Goal: Task Accomplishment & Management: Use online tool/utility

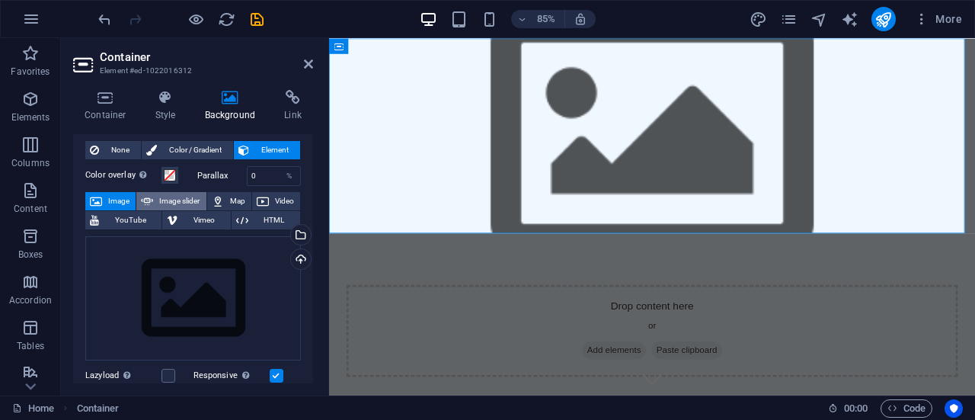
click at [183, 203] on span "Image slider" at bounding box center [179, 201] width 43 height 18
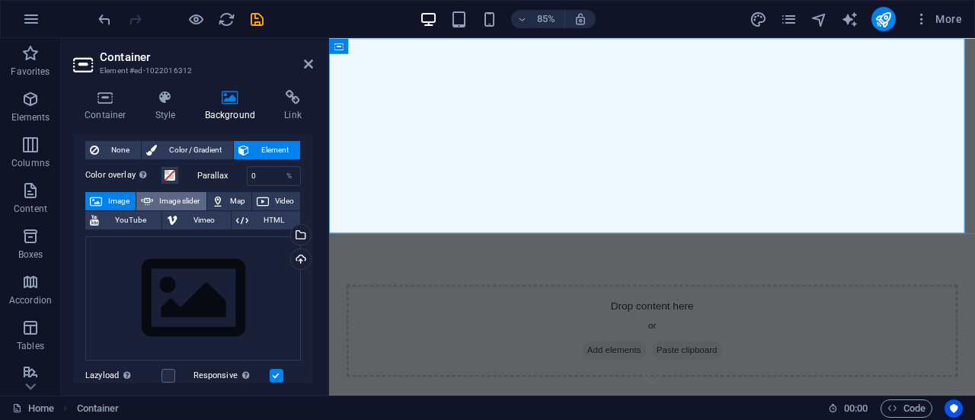
select select "ms"
select select "s"
select select "progressive"
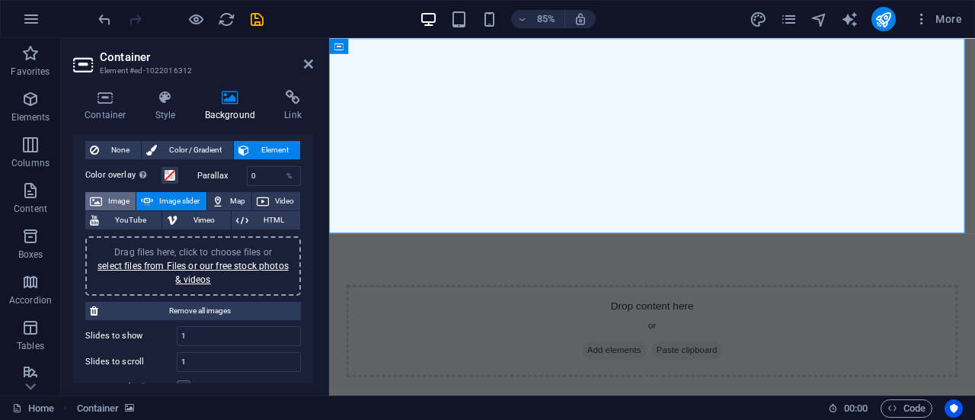
click at [111, 199] on span "Image" at bounding box center [119, 201] width 24 height 18
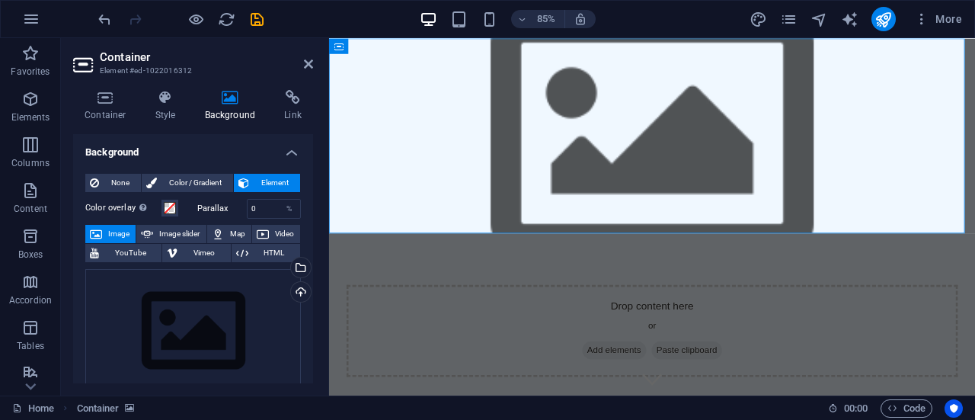
click at [111, 199] on label "Color overlay Places an overlay over the background to colorize it" at bounding box center [123, 208] width 76 height 18
click at [162, 200] on button "Color overlay Places an overlay over the background to colorize it" at bounding box center [170, 208] width 17 height 17
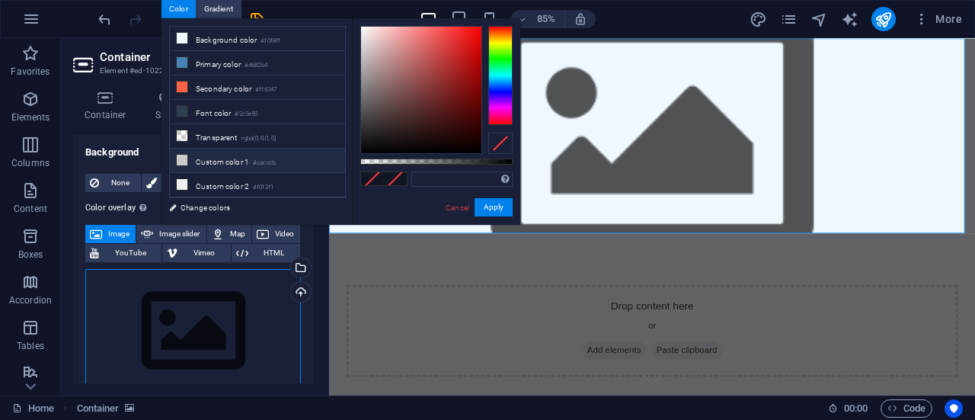
click at [139, 290] on div "Drag files here, click to choose files or select files from Files or our free s…" at bounding box center [193, 331] width 216 height 125
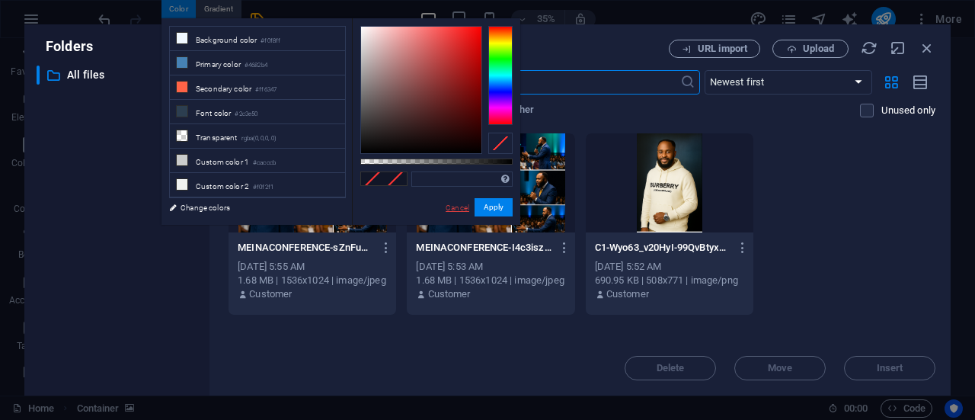
click at [456, 213] on link "Cancel" at bounding box center [457, 207] width 27 height 11
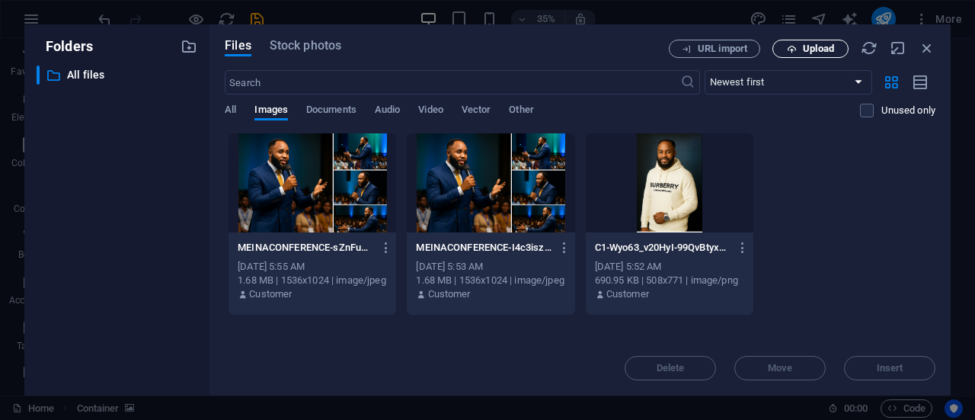
click at [798, 46] on span "Upload" at bounding box center [810, 49] width 62 height 10
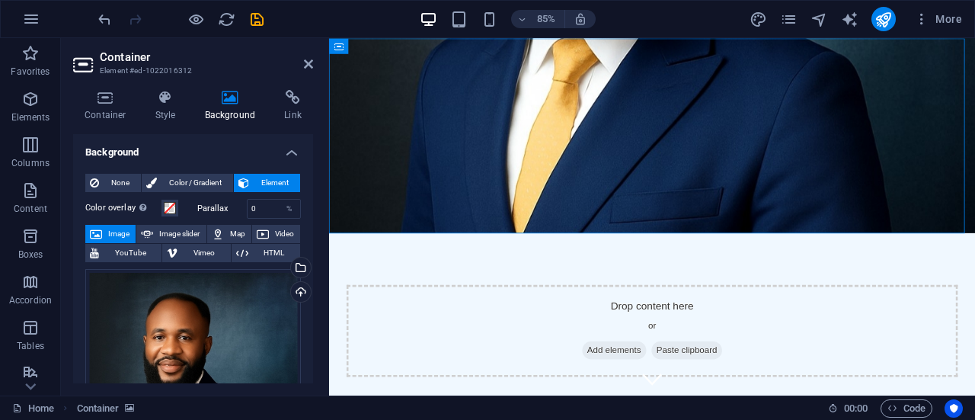
drag, startPoint x: 796, startPoint y: 142, endPoint x: 800, endPoint y: 206, distance: 64.9
click at [800, 206] on div "Drop content here or Add elements Paste clipboard" at bounding box center [709, 267] width 760 height 459
drag, startPoint x: 797, startPoint y: 136, endPoint x: 798, endPoint y: 194, distance: 57.9
click at [798, 328] on div "Drop content here or Add elements Paste clipboard" at bounding box center [709, 382] width 719 height 108
click at [396, 40] on icon at bounding box center [395, 46] width 7 height 14
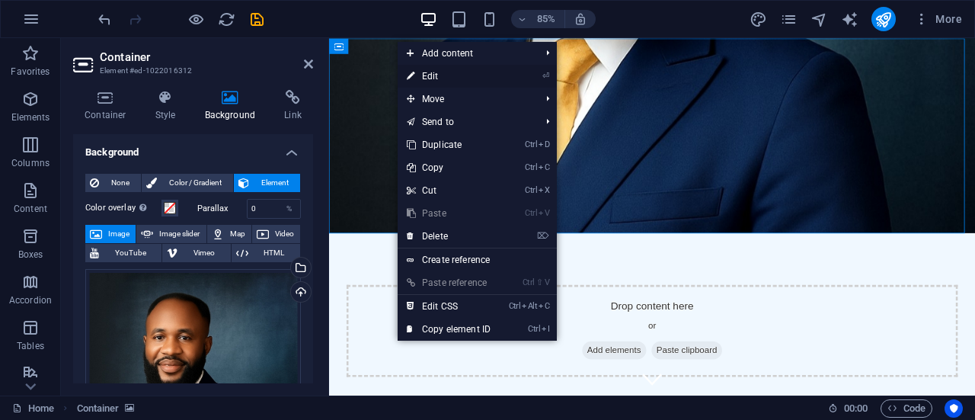
click at [430, 78] on link "⏎ Edit" at bounding box center [449, 76] width 102 height 23
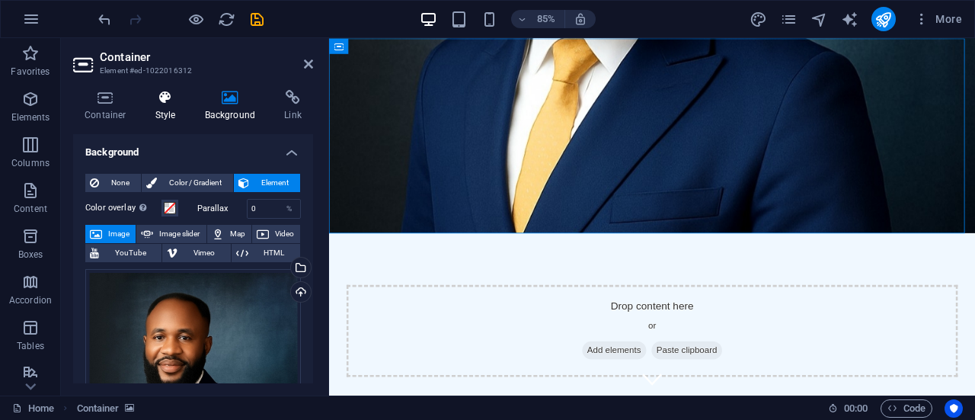
click at [155, 111] on h4 "Style" at bounding box center [169, 106] width 50 height 32
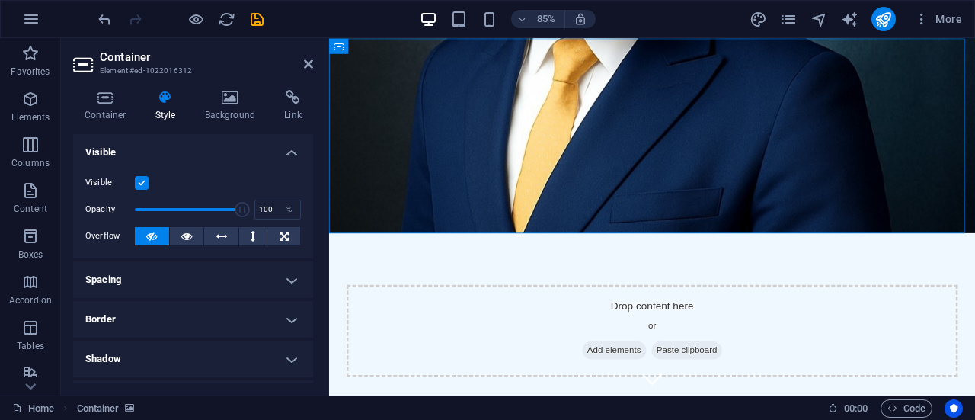
click at [142, 185] on label at bounding box center [142, 183] width 14 height 14
click at [0, 0] on input "Visible" at bounding box center [0, 0] width 0 height 0
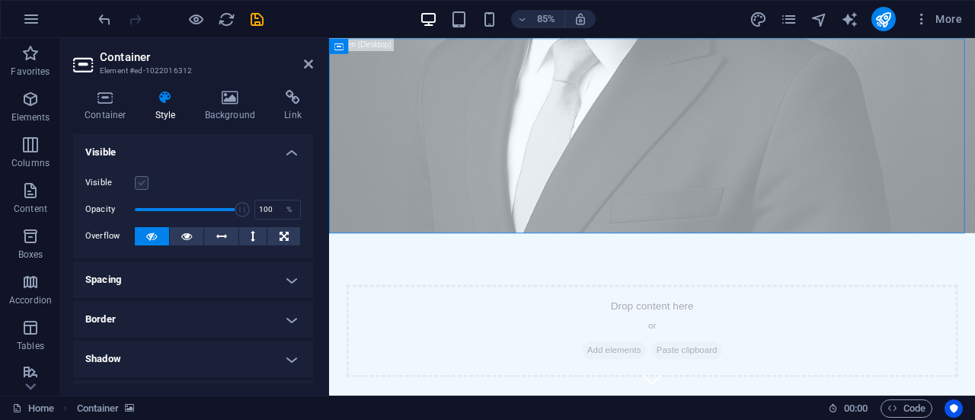
click at [142, 185] on label at bounding box center [142, 183] width 14 height 14
click at [0, 0] on input "Visible" at bounding box center [0, 0] width 0 height 0
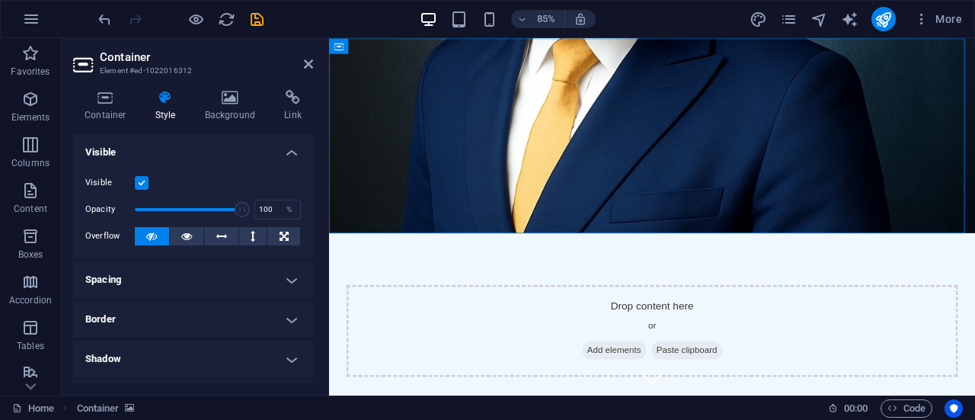
click at [142, 185] on label at bounding box center [142, 183] width 14 height 14
click at [0, 0] on input "Visible" at bounding box center [0, 0] width 0 height 0
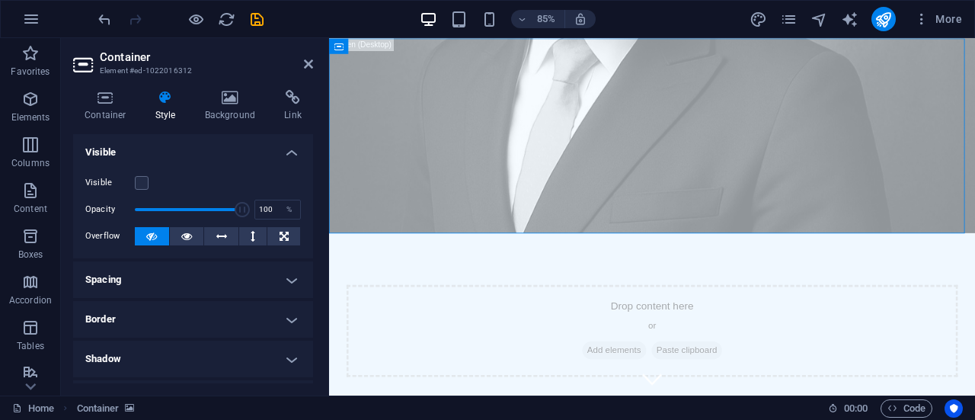
click at [124, 181] on label "Visible" at bounding box center [110, 183] width 50 height 18
click at [0, 0] on input "Visible" at bounding box center [0, 0] width 0 height 0
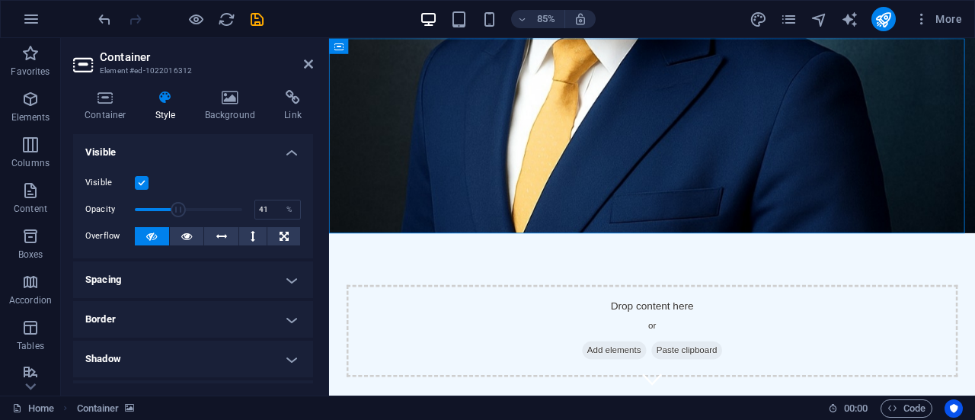
click at [177, 216] on span at bounding box center [188, 209] width 107 height 23
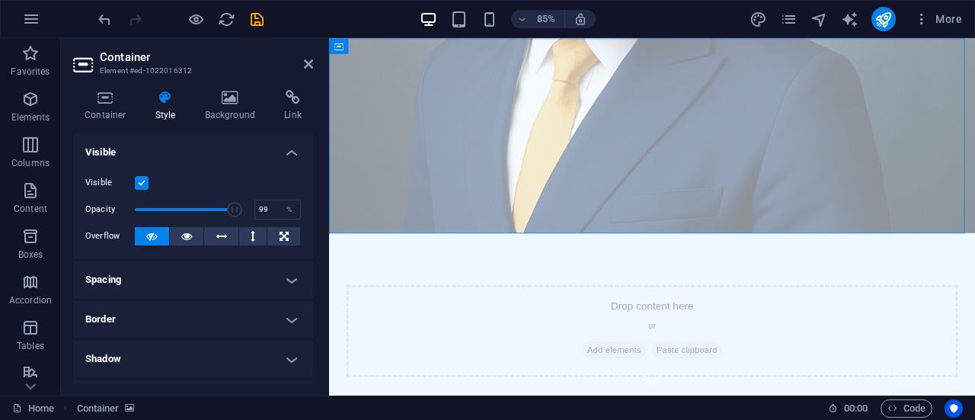
type input "100"
drag, startPoint x: 503, startPoint y: 240, endPoint x: 350, endPoint y: 235, distance: 153.2
click at [242, 208] on span at bounding box center [242, 209] width 15 height 15
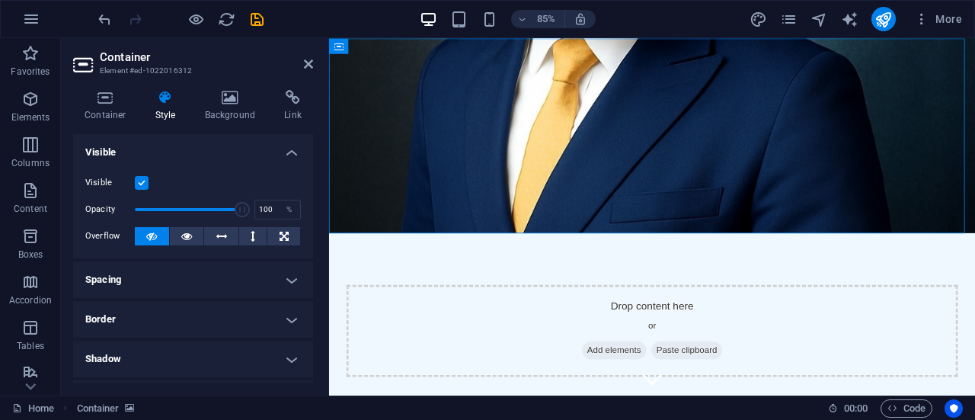
drag, startPoint x: 309, startPoint y: 245, endPoint x: 305, endPoint y: 290, distance: 45.1
click at [305, 290] on ul "Layout How this element expands within the layout (Flexbox). Size Default auto …" at bounding box center [193, 374] width 240 height 481
drag, startPoint x: 309, startPoint y: 260, endPoint x: 309, endPoint y: 292, distance: 32.0
click at [309, 292] on ul "Layout How this element expands within the layout (Flexbox). Size Default auto …" at bounding box center [193, 374] width 240 height 481
click at [411, 44] on icon at bounding box center [413, 46] width 10 height 14
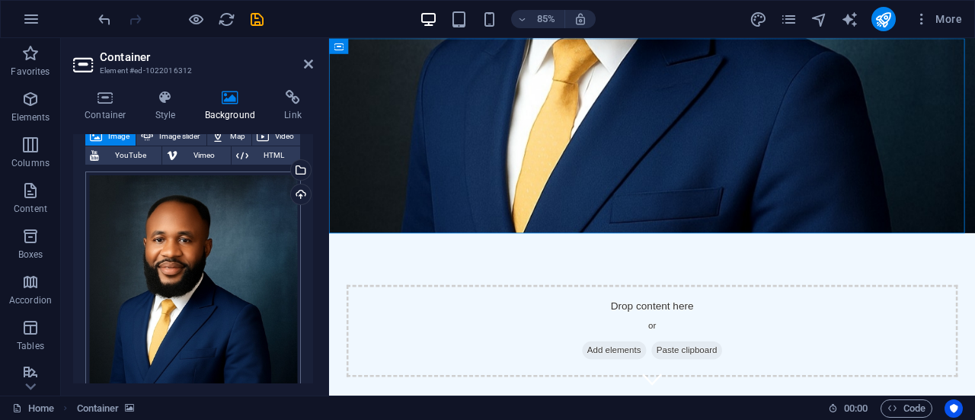
scroll to position [76, 0]
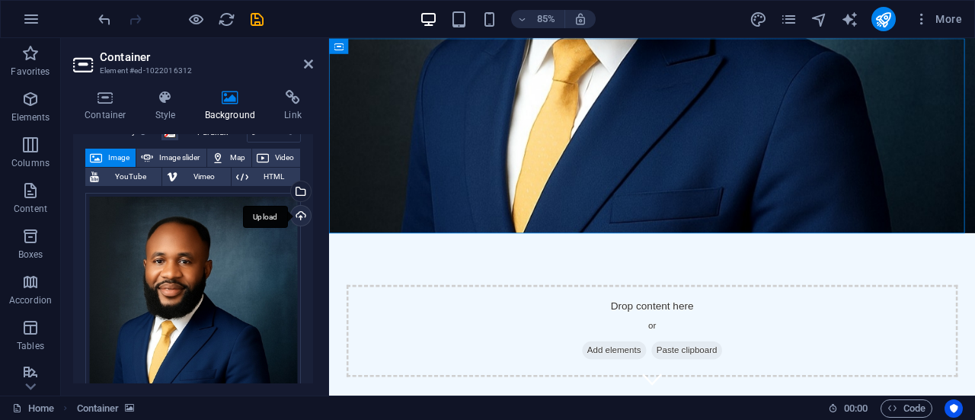
click at [296, 216] on div "Upload" at bounding box center [299, 217] width 23 height 23
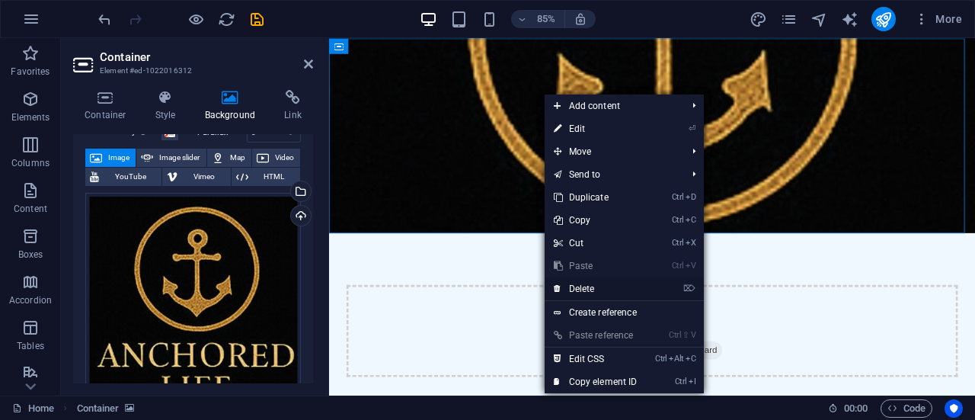
click at [605, 287] on link "⌦ Delete" at bounding box center [596, 288] width 102 height 23
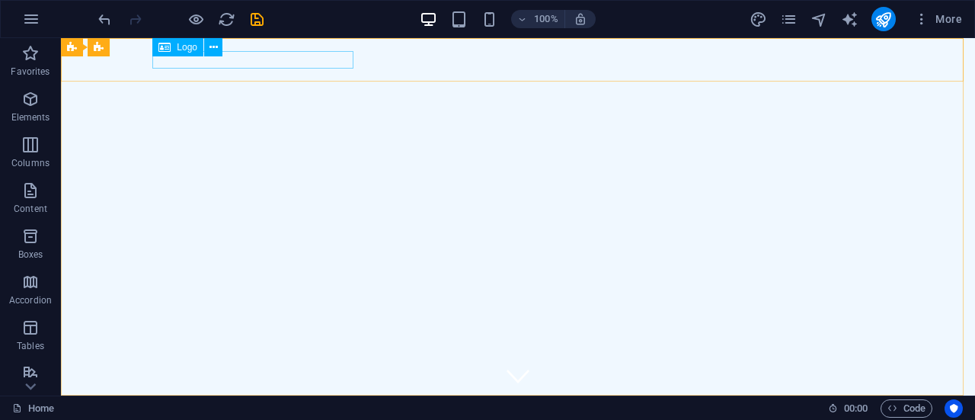
click at [190, 50] on span "Logo" at bounding box center [187, 47] width 21 height 9
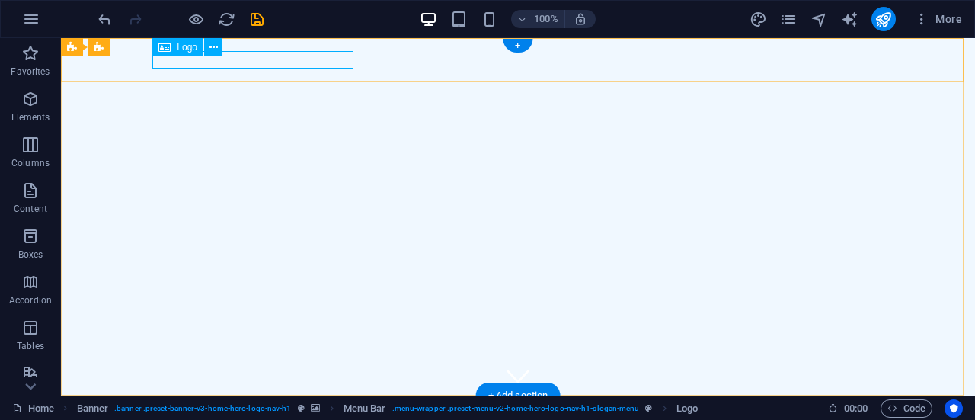
click at [273, 408] on div "[DOMAIN_NAME]" at bounding box center [517, 417] width 719 height 18
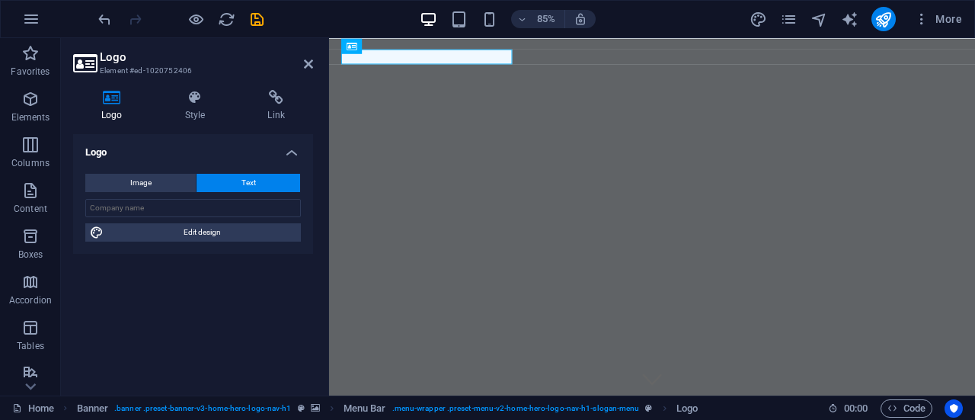
click at [111, 95] on icon at bounding box center [112, 97] width 78 height 15
click at [142, 181] on span "Image" at bounding box center [140, 183] width 21 height 18
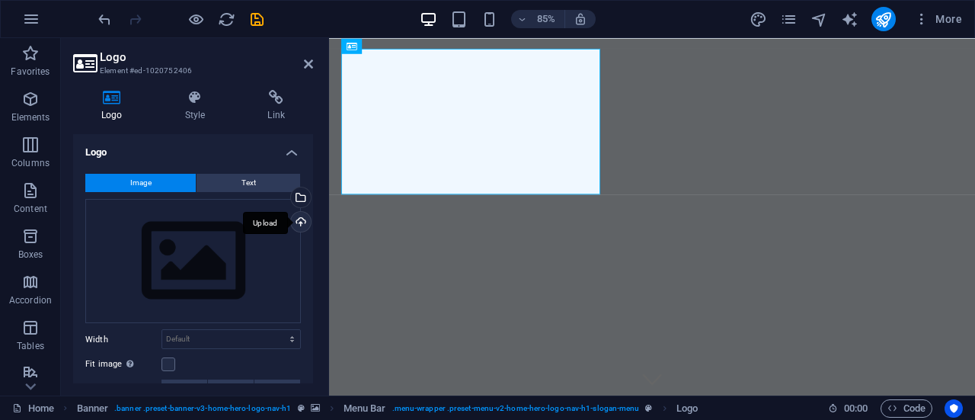
click at [294, 221] on div "Upload" at bounding box center [299, 223] width 23 height 23
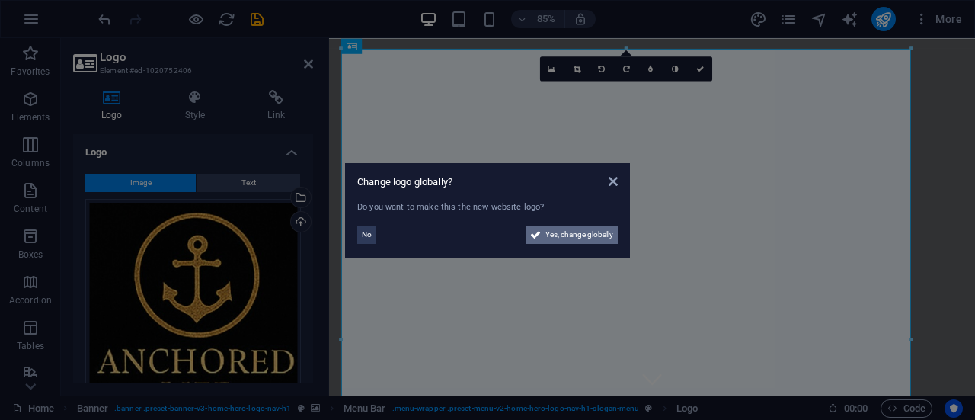
click at [547, 236] on span "Yes, change globally" at bounding box center [580, 235] width 68 height 18
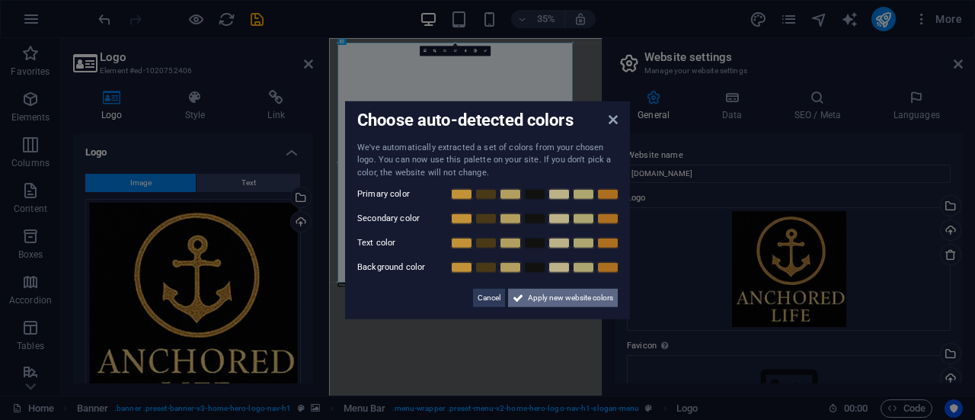
click at [541, 298] on span "Apply new website colors" at bounding box center [570, 298] width 85 height 18
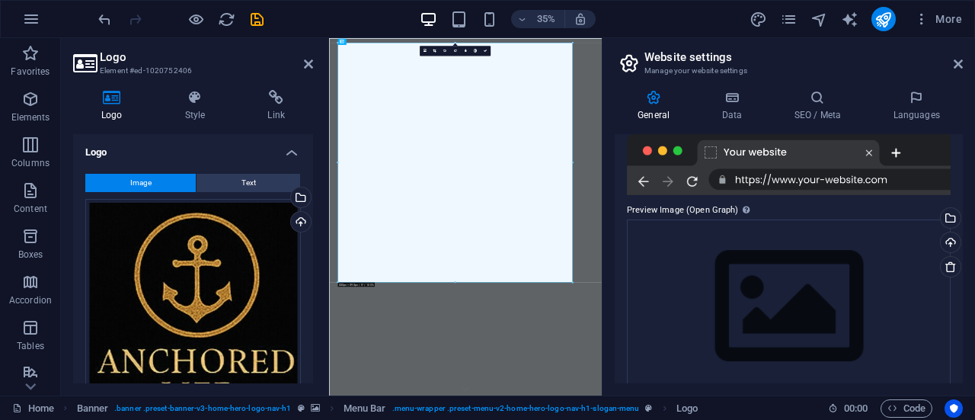
scroll to position [305, 0]
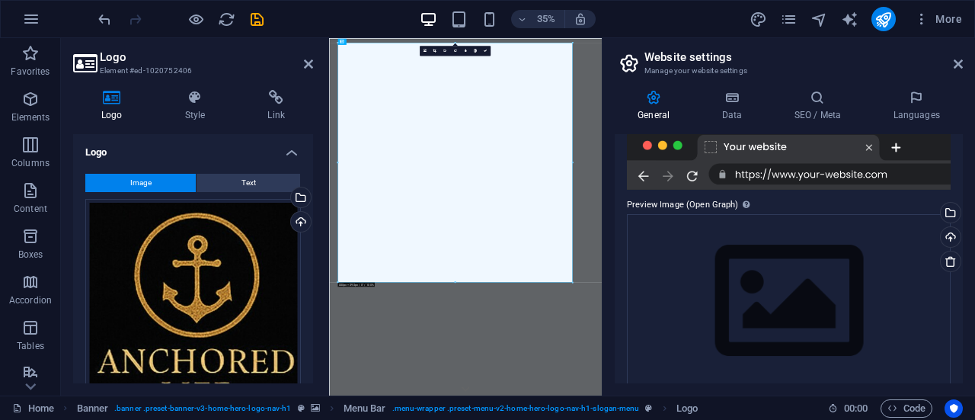
click at [696, 171] on div at bounding box center [789, 159] width 324 height 61
click at [693, 174] on div at bounding box center [789, 159] width 324 height 61
click at [718, 206] on label "Preview Image (Open Graph) This image will be shown when the website is shared …" at bounding box center [789, 205] width 324 height 18
click at [773, 291] on div "Drag files here, click to choose files or select files from Files or our free s…" at bounding box center [789, 301] width 324 height 174
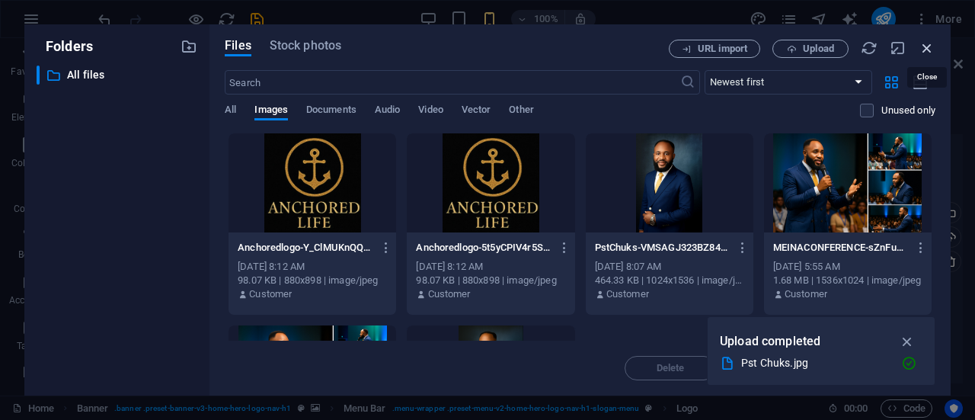
click at [923, 48] on icon "button" at bounding box center [927, 48] width 17 height 17
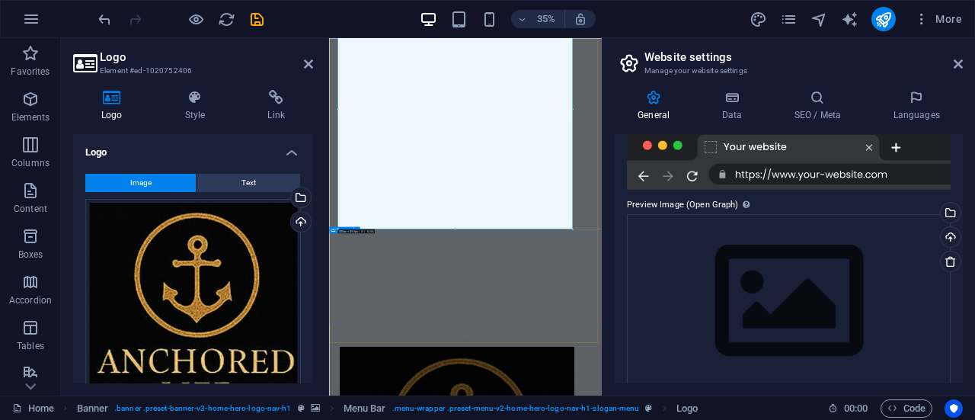
scroll to position [76, 0]
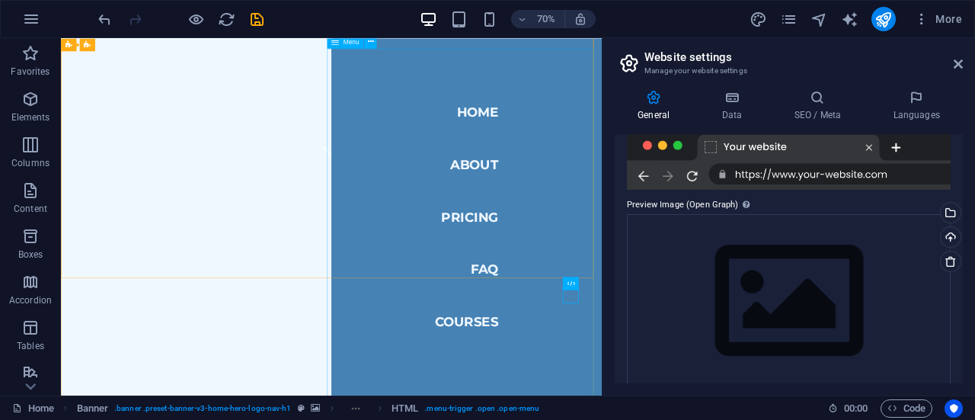
scroll to position [305, 0]
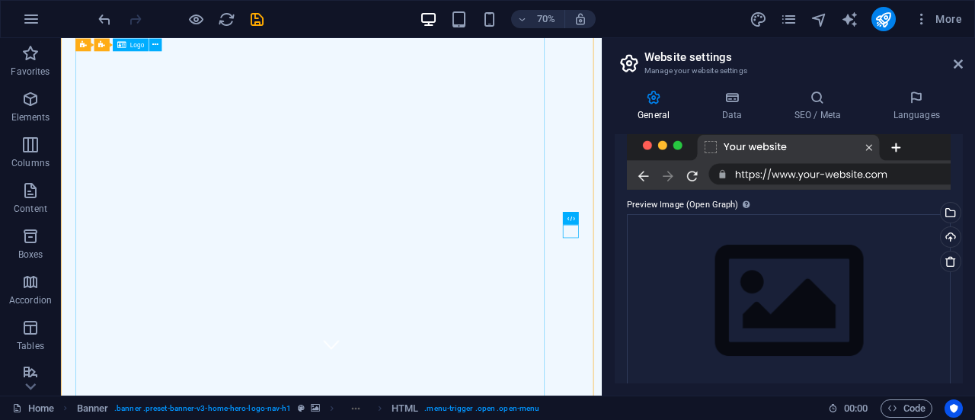
scroll to position [0, 0]
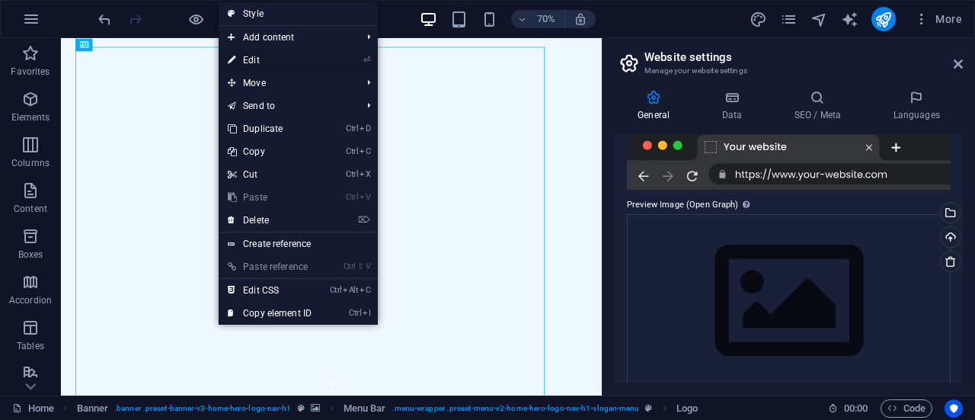
click at [252, 62] on link "⏎ Edit" at bounding box center [270, 60] width 102 height 23
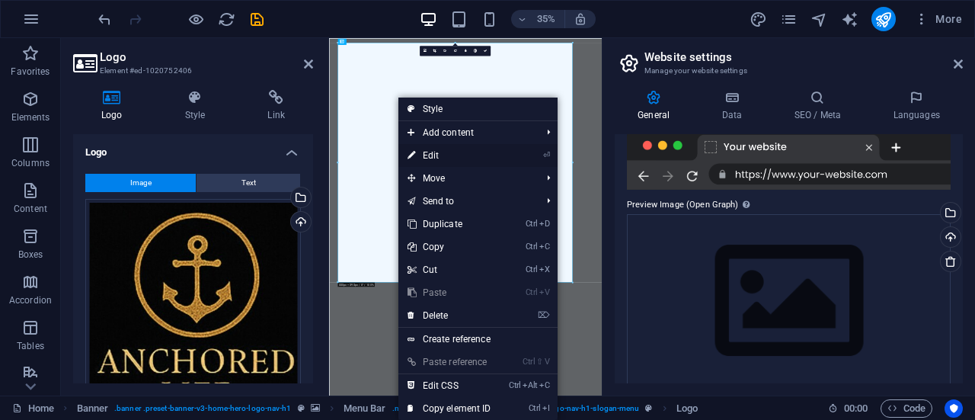
click at [427, 152] on link "⏎ Edit" at bounding box center [449, 155] width 102 height 23
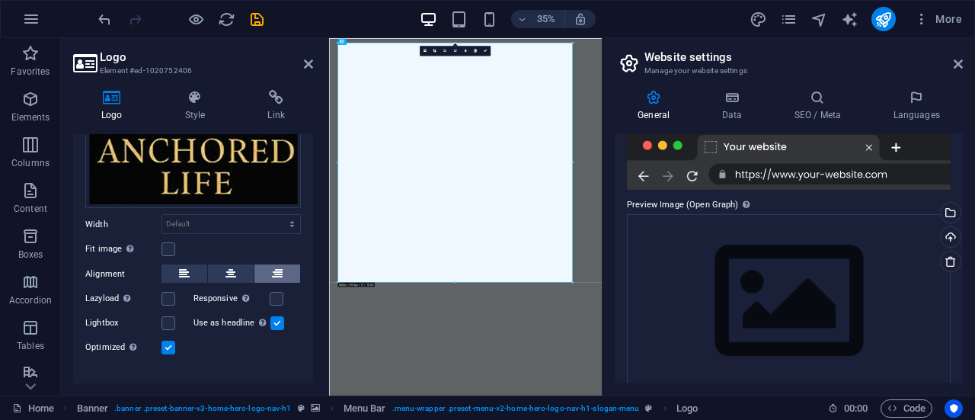
scroll to position [229, 0]
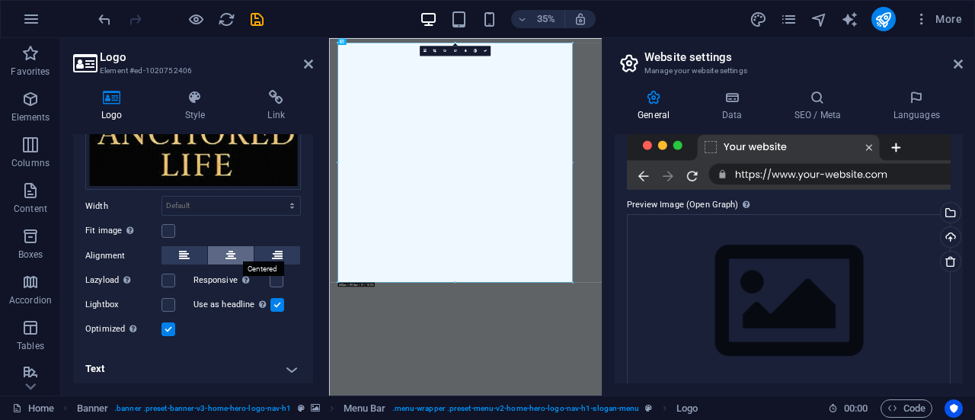
click at [230, 251] on icon at bounding box center [231, 255] width 11 height 18
click at [183, 246] on icon at bounding box center [184, 255] width 11 height 18
click at [172, 325] on label at bounding box center [169, 329] width 14 height 14
click at [0, 0] on input "Optimized Images are compressed to improve page speed." at bounding box center [0, 0] width 0 height 0
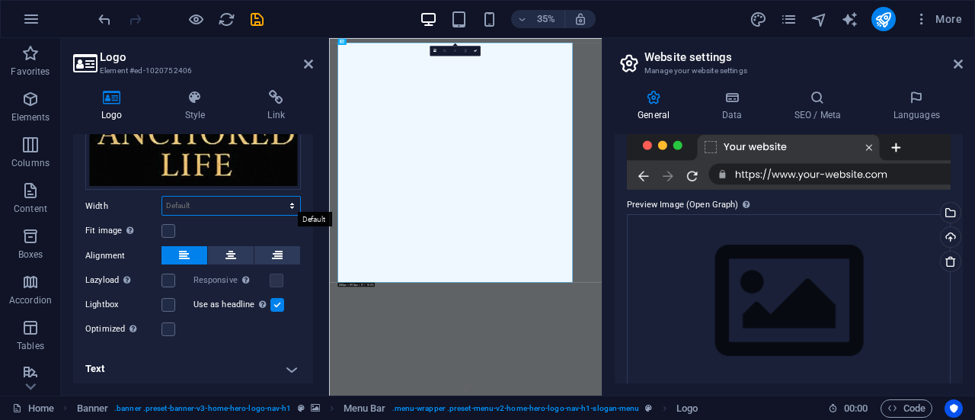
click at [184, 197] on select "Default auto px rem % em vh vw" at bounding box center [231, 206] width 138 height 18
click at [162, 197] on select "Default auto px rem % em vh vw" at bounding box center [231, 206] width 138 height 18
click at [172, 231] on label at bounding box center [169, 231] width 14 height 14
click at [0, 0] on input "Fit image Automatically fit image to a fixed width and height" at bounding box center [0, 0] width 0 height 0
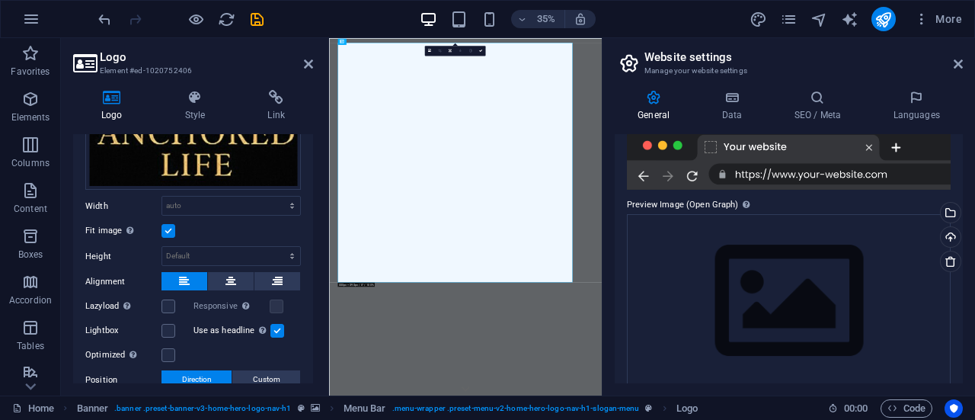
click at [172, 231] on label at bounding box center [169, 231] width 14 height 14
click at [0, 0] on input "Fit image Automatically fit image to a fixed width and height" at bounding box center [0, 0] width 0 height 0
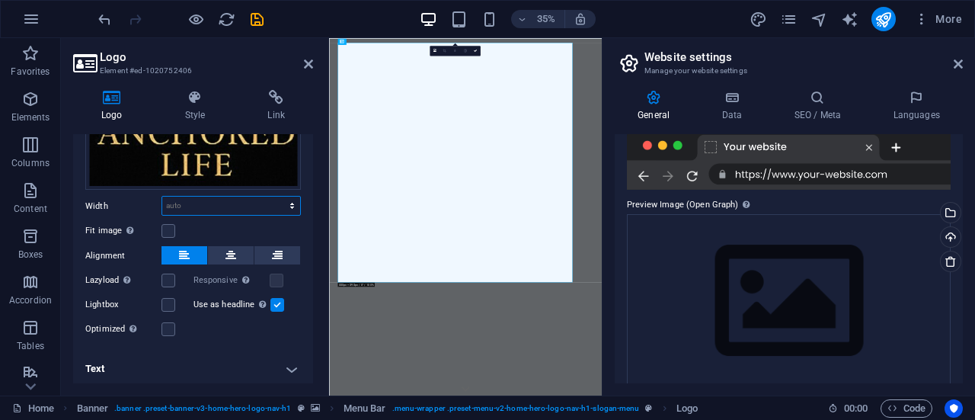
click at [221, 205] on select "Default auto px rem % em vh vw" at bounding box center [231, 206] width 138 height 18
select select "%"
click at [276, 197] on select "Default auto px rem % em vh vw" at bounding box center [231, 206] width 138 height 18
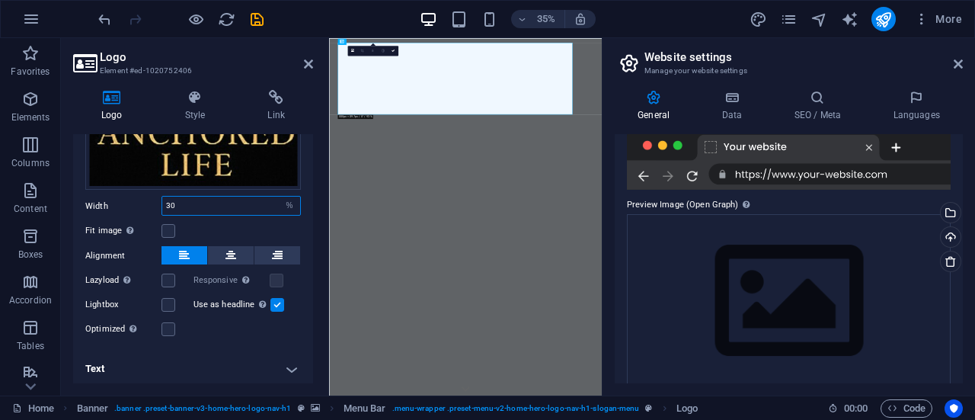
drag, startPoint x: 184, startPoint y: 202, endPoint x: 125, endPoint y: 205, distance: 59.5
click at [127, 206] on div "Width 30 Default auto px rem % em vh vw" at bounding box center [193, 206] width 216 height 20
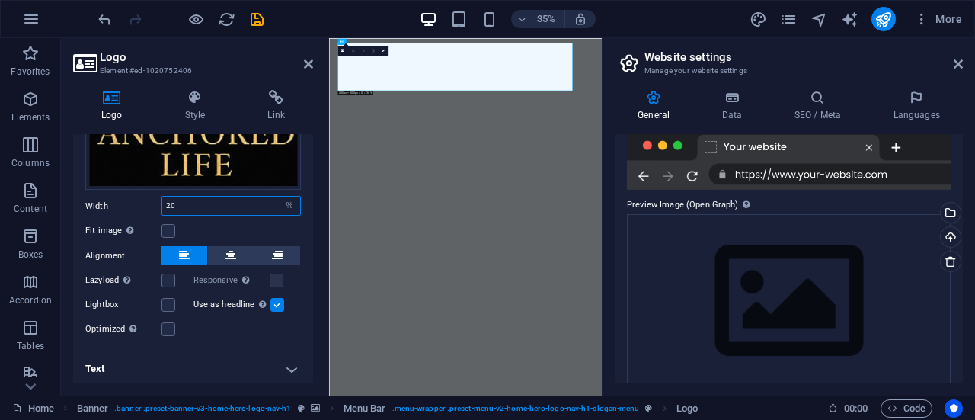
type input "20"
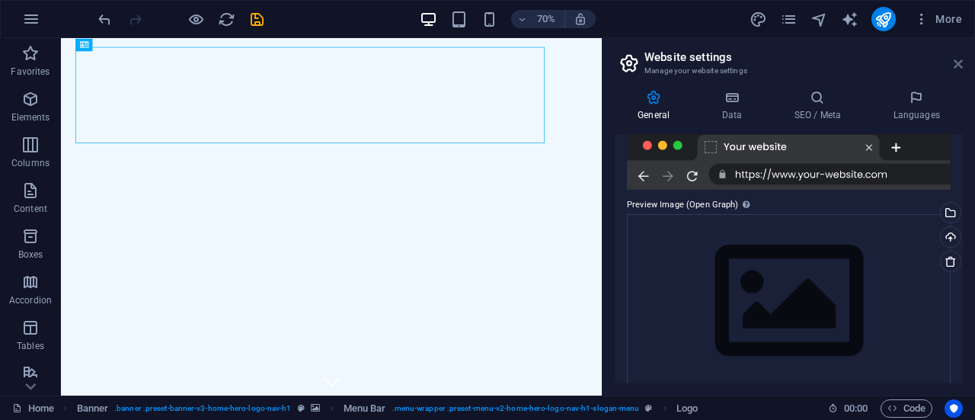
click at [956, 58] on icon at bounding box center [958, 64] width 9 height 12
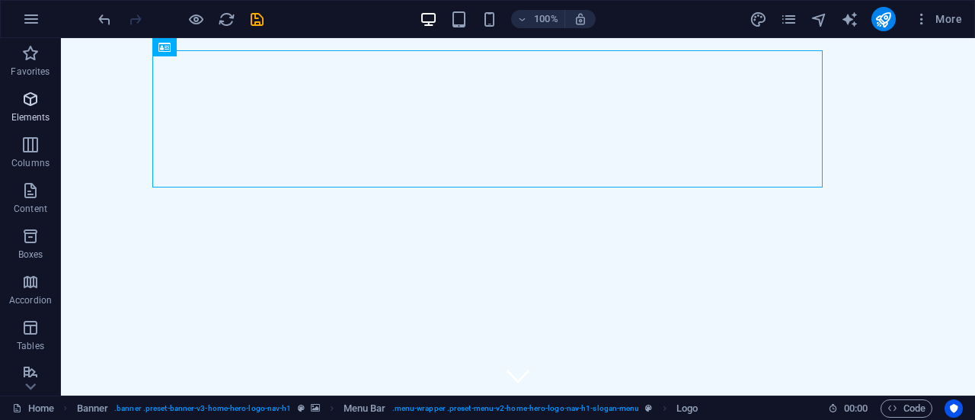
click at [38, 114] on p "Elements" at bounding box center [30, 117] width 39 height 12
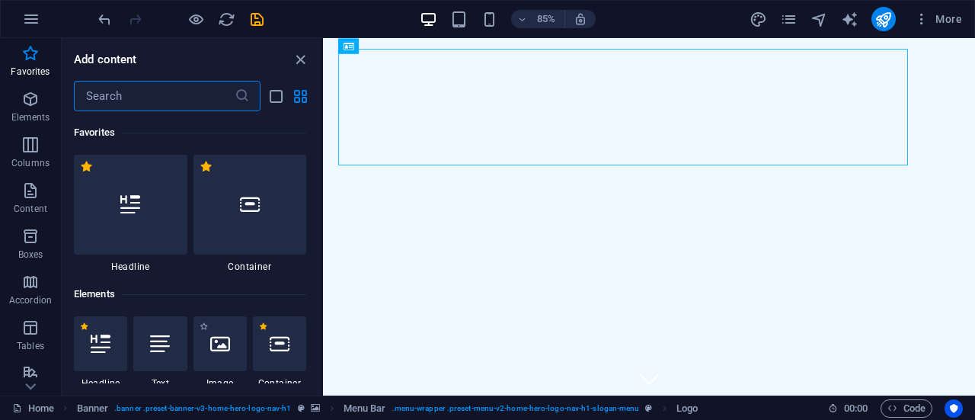
scroll to position [0, 0]
click at [253, 216] on div at bounding box center [251, 205] width 114 height 101
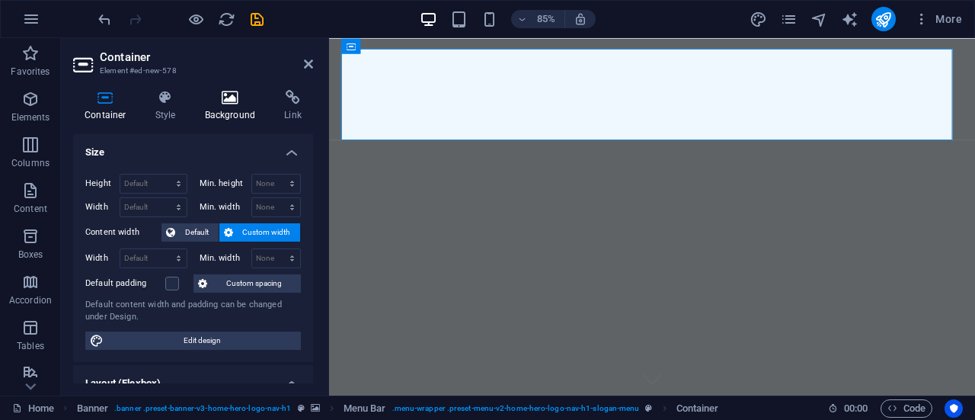
click at [222, 103] on icon at bounding box center [231, 97] width 74 height 15
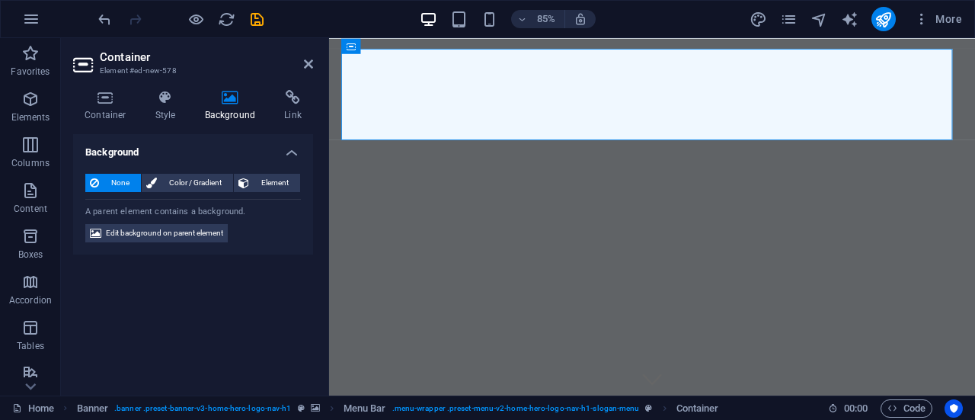
click at [169, 234] on span "Edit background on parent element" at bounding box center [164, 233] width 117 height 18
select select "ms"
select select "s"
select select "progressive"
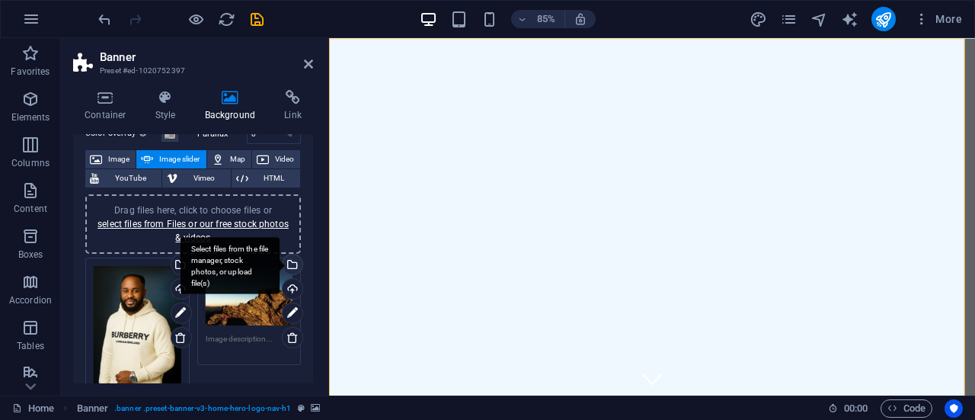
scroll to position [152, 0]
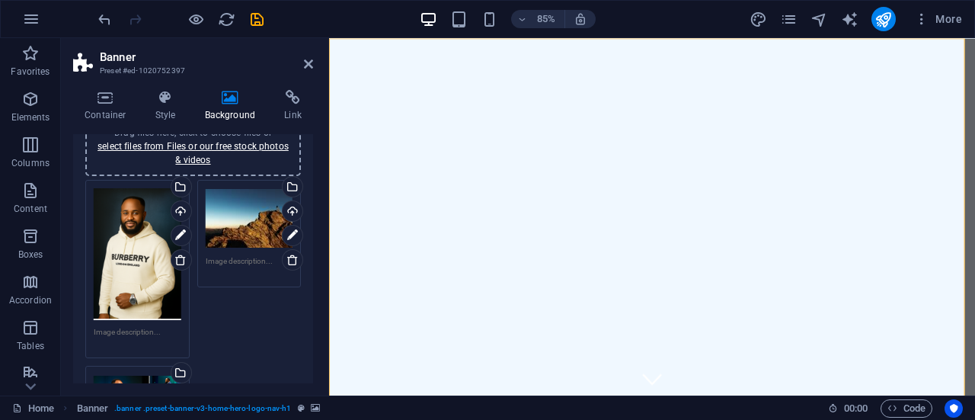
click at [142, 246] on div "Drag files here, click to choose files or select files from Files or our free s…" at bounding box center [138, 254] width 88 height 133
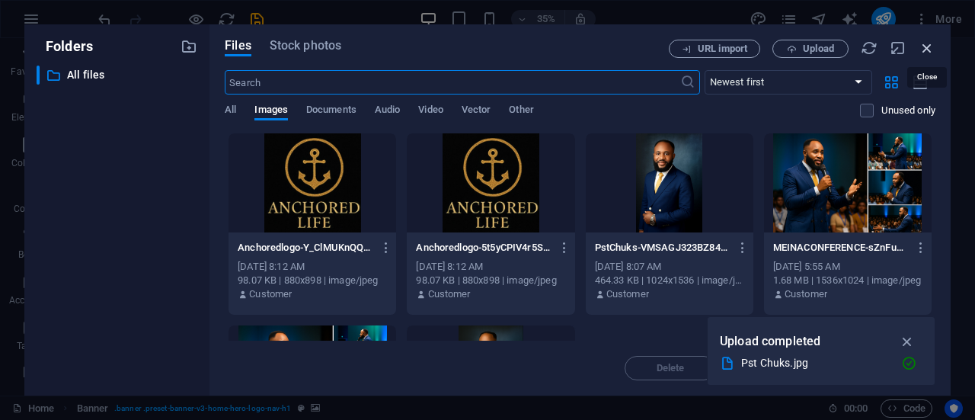
click at [932, 43] on icon "button" at bounding box center [927, 48] width 17 height 17
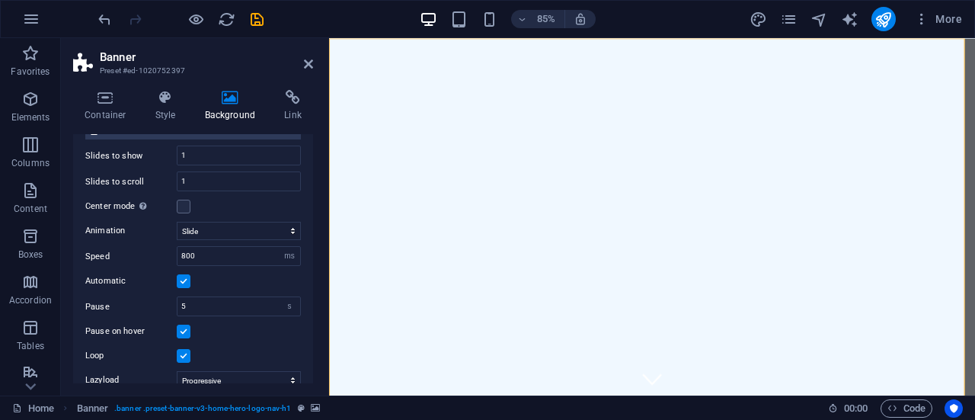
scroll to position [348, 0]
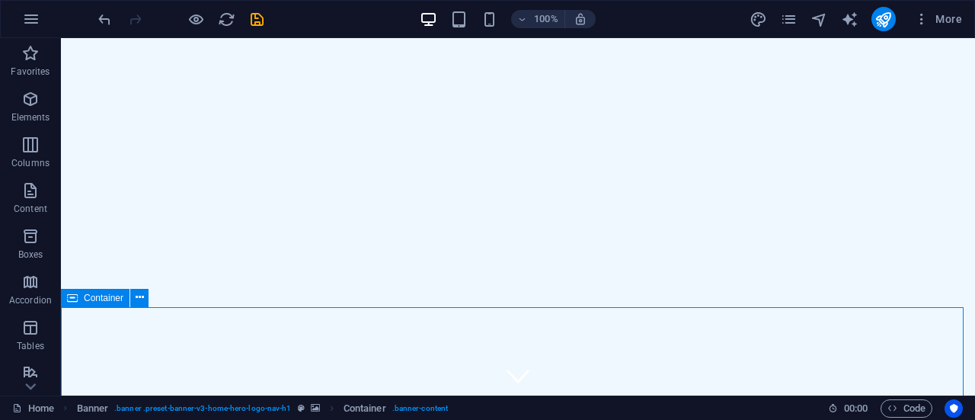
drag, startPoint x: 120, startPoint y: 360, endPoint x: 585, endPoint y: 308, distance: 468.5
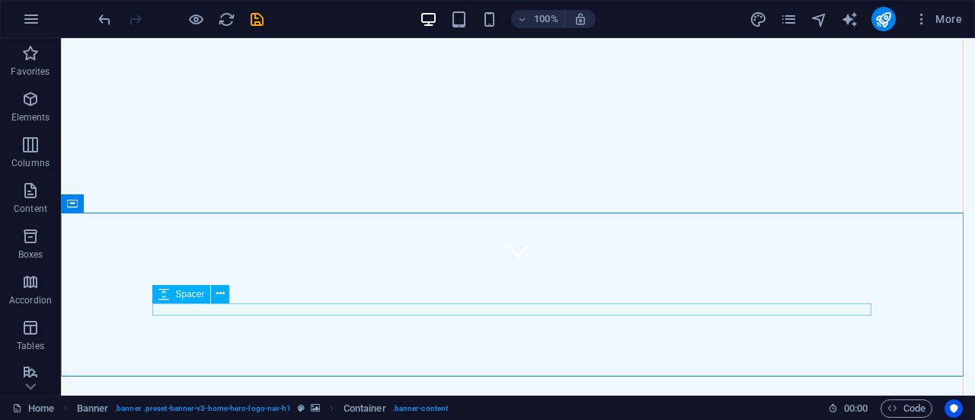
scroll to position [76, 0]
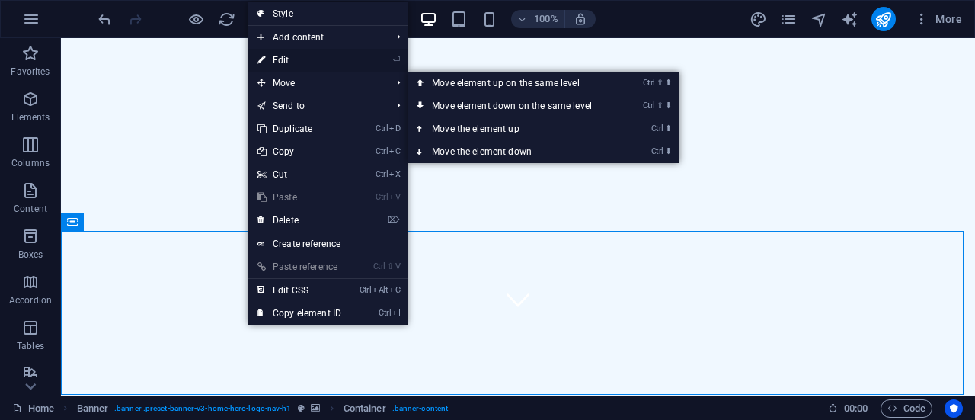
click at [302, 61] on link "⏎ Edit" at bounding box center [299, 60] width 102 height 23
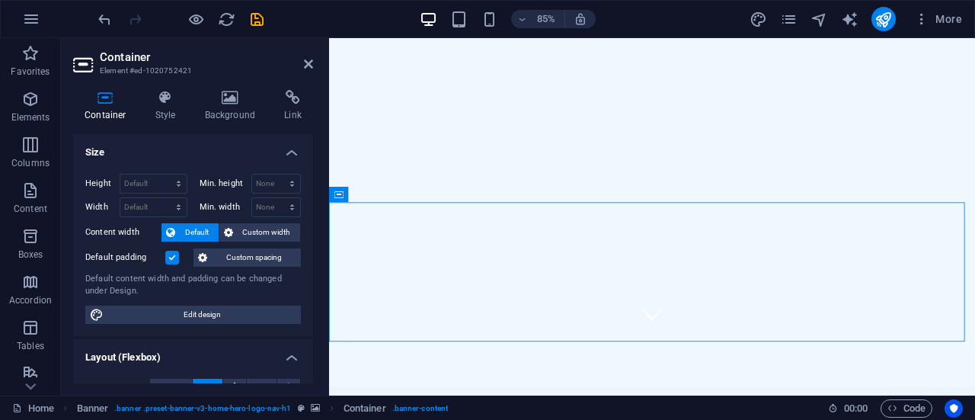
drag, startPoint x: 597, startPoint y: 272, endPoint x: 599, endPoint y: 331, distance: 58.7
drag, startPoint x: 355, startPoint y: 251, endPoint x: 535, endPoint y: 266, distance: 180.4
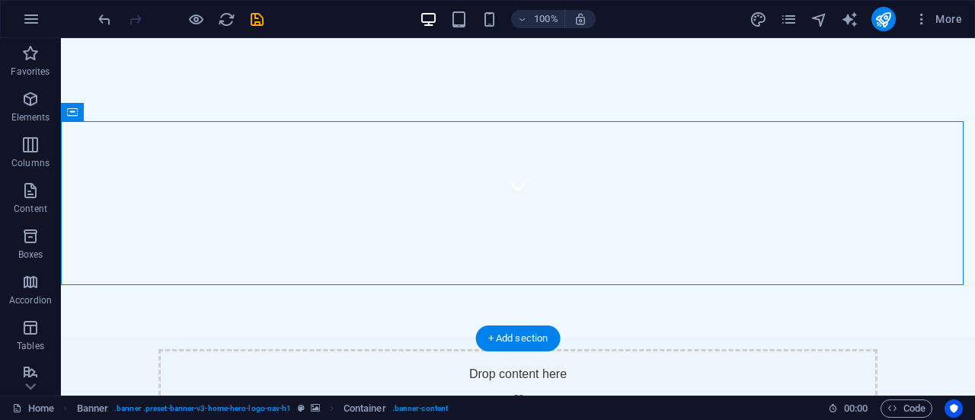
drag, startPoint x: 367, startPoint y: 344, endPoint x: 511, endPoint y: 350, distance: 144.1
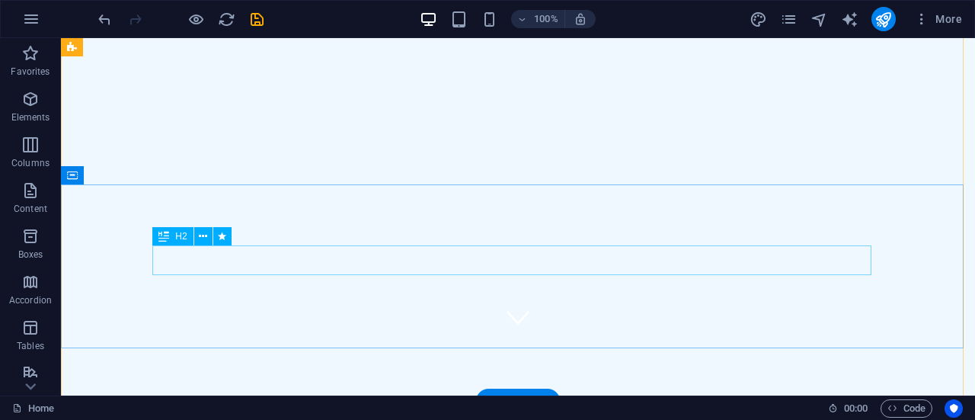
scroll to position [52, 0]
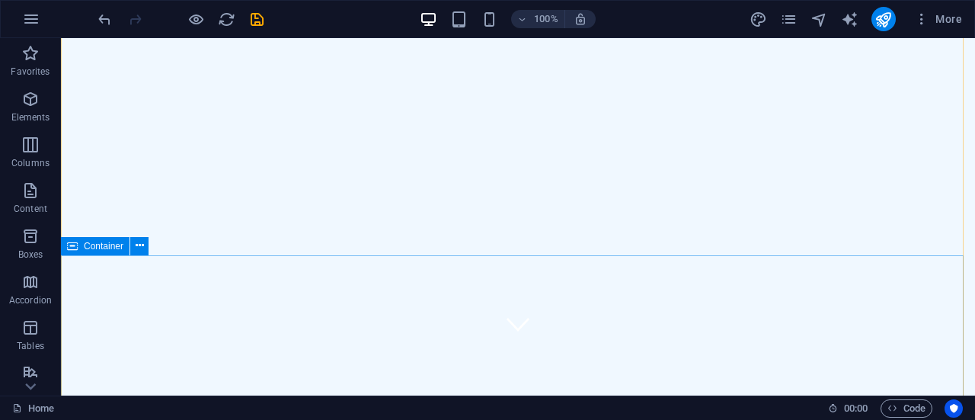
click at [88, 248] on span "Container" at bounding box center [104, 246] width 40 height 9
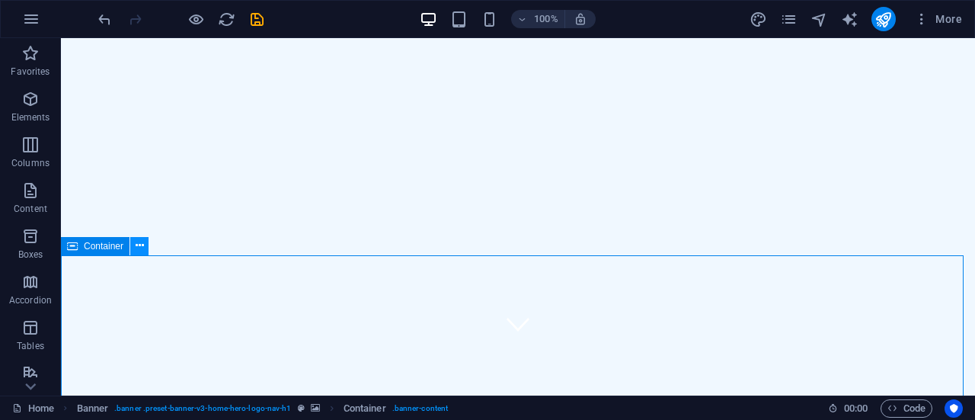
click at [140, 245] on icon at bounding box center [140, 246] width 8 height 16
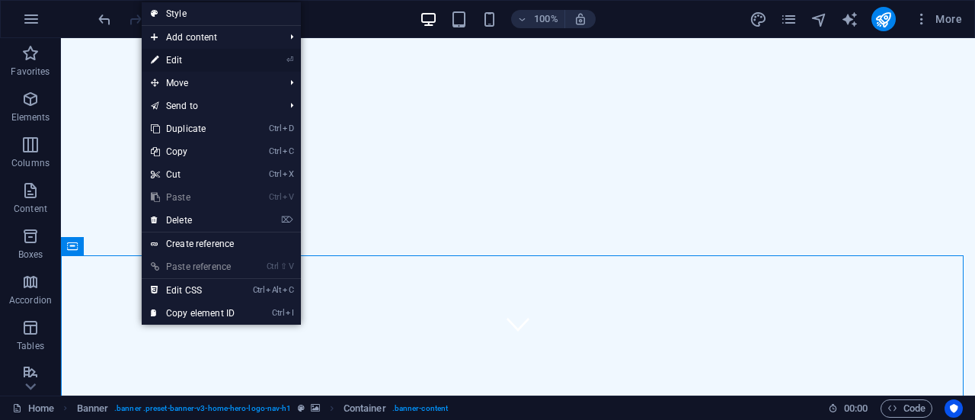
click at [181, 56] on link "⏎ Edit" at bounding box center [193, 60] width 102 height 23
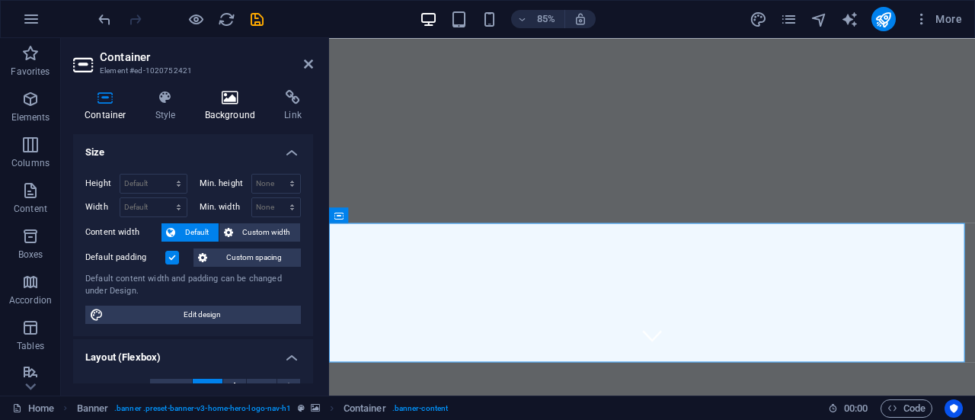
click at [227, 104] on icon at bounding box center [231, 97] width 74 height 15
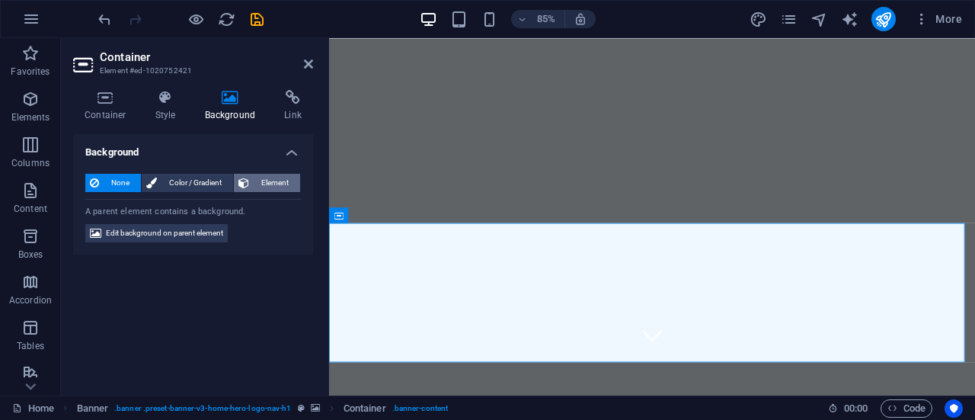
click at [267, 178] on span "Element" at bounding box center [275, 183] width 42 height 18
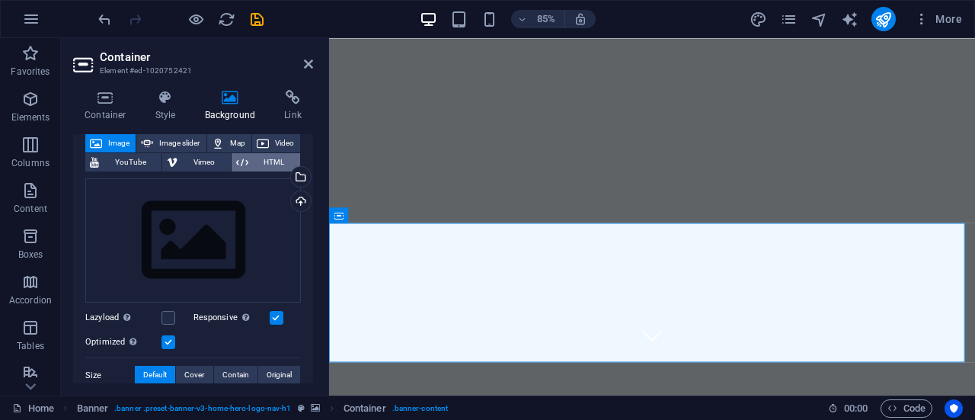
scroll to position [0, 0]
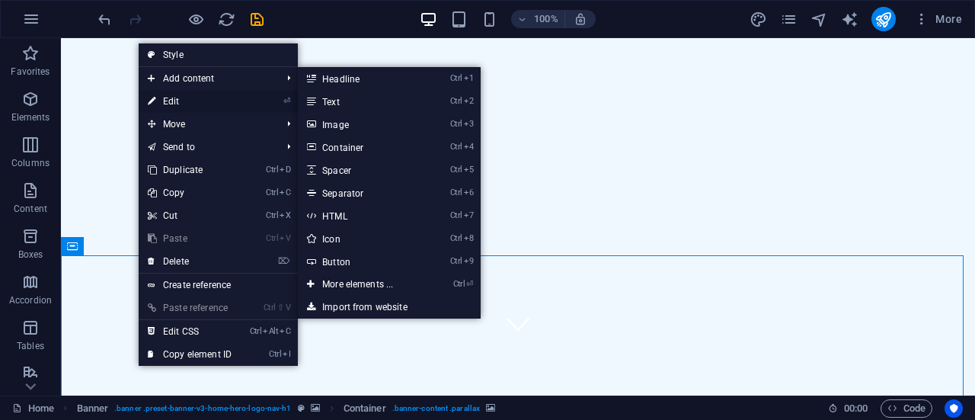
click at [189, 101] on link "⏎ Edit" at bounding box center [190, 101] width 102 height 23
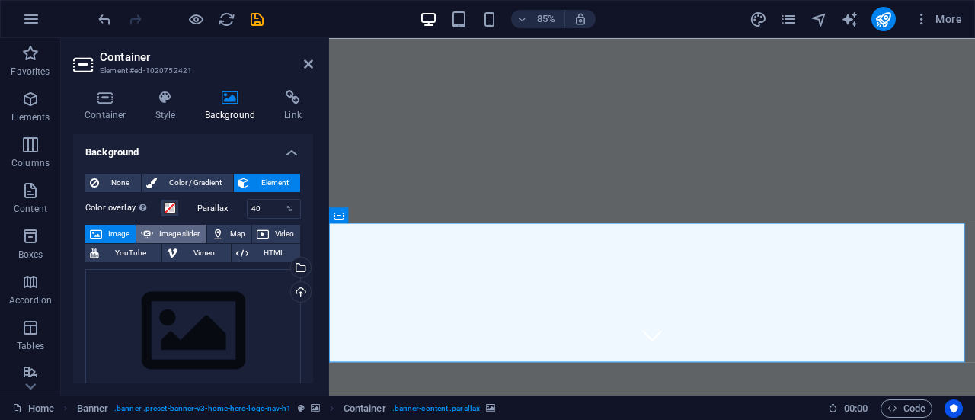
click at [187, 231] on span "Image slider" at bounding box center [179, 234] width 43 height 18
select select "ms"
select select "s"
select select "progressive"
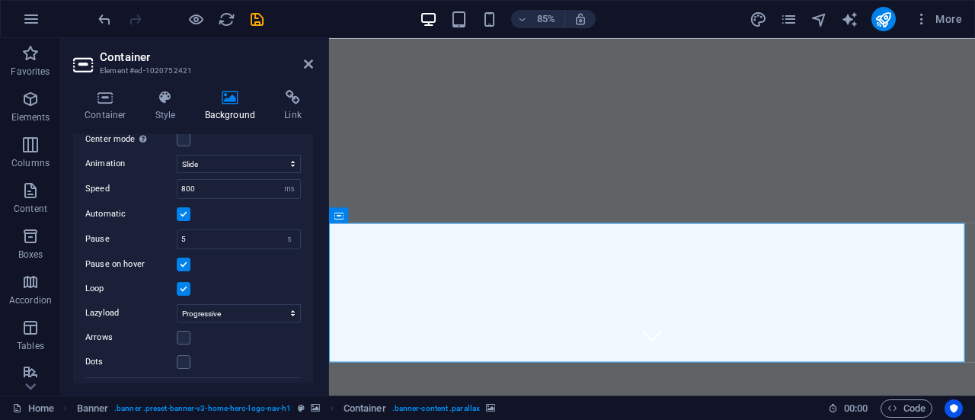
scroll to position [305, 0]
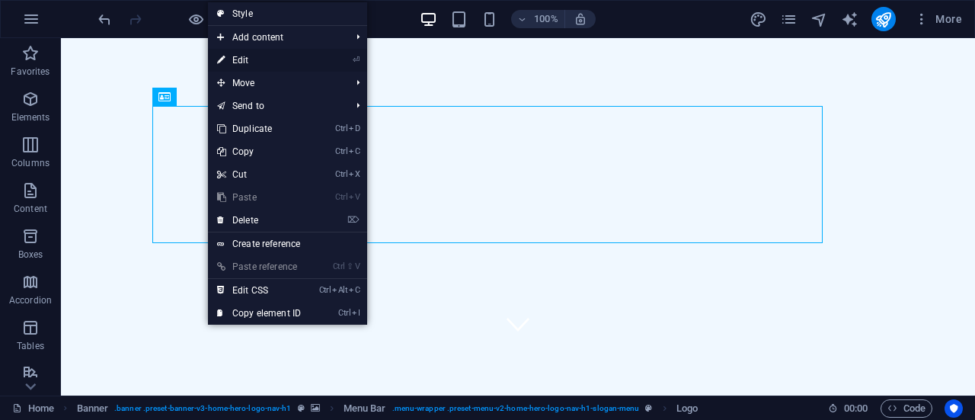
click at [261, 59] on link "⏎ Edit" at bounding box center [259, 60] width 102 height 23
select select "%"
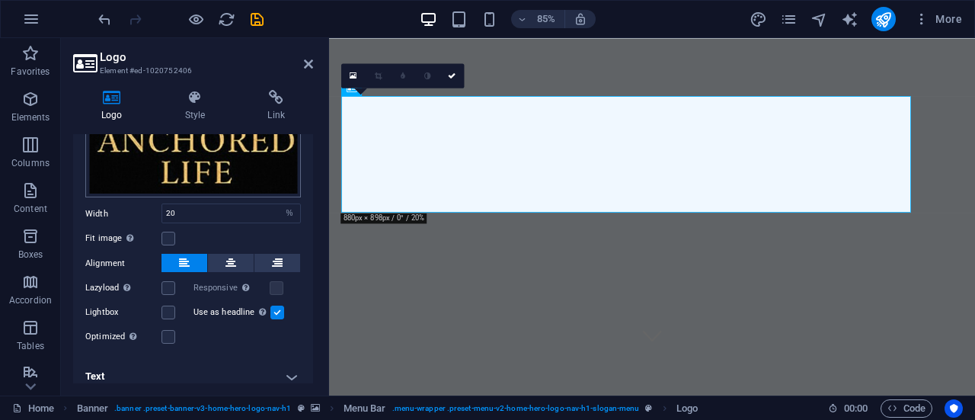
scroll to position [229, 0]
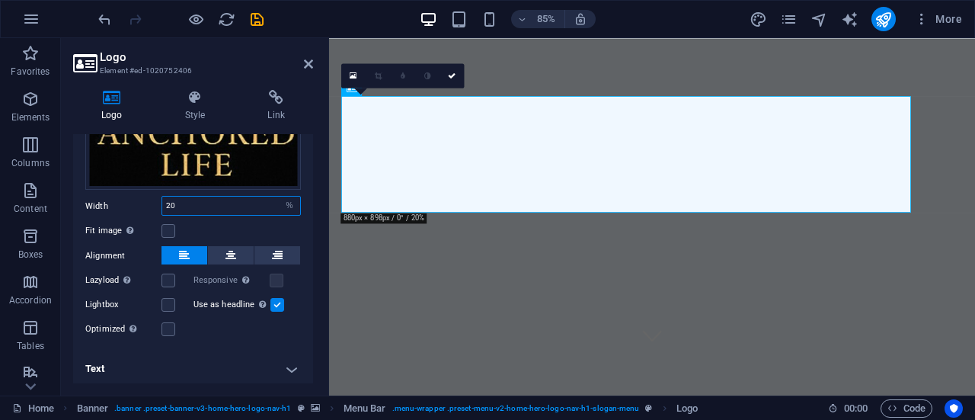
click at [177, 202] on input "20" at bounding box center [231, 206] width 138 height 18
drag, startPoint x: 177, startPoint y: 201, endPoint x: 132, endPoint y: 198, distance: 45.1
click at [136, 201] on div "Width 20 Default auto px rem % em vh vw" at bounding box center [193, 206] width 216 height 20
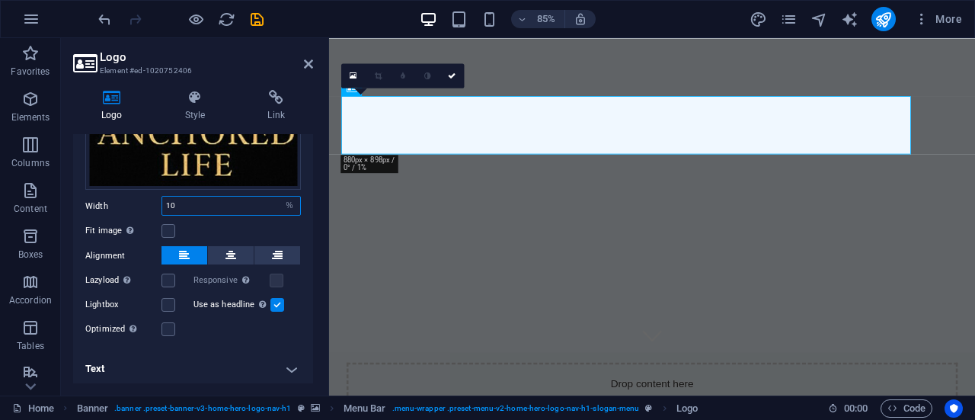
type input "10"
click at [169, 228] on label at bounding box center [169, 231] width 14 height 14
click at [0, 0] on input "Fit image Automatically fit image to a fixed width and height" at bounding box center [0, 0] width 0 height 0
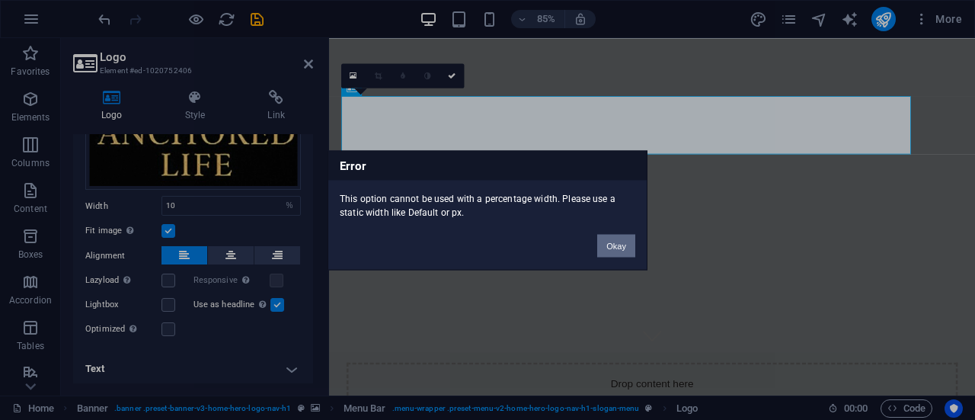
click at [628, 248] on button "Okay" at bounding box center [616, 245] width 38 height 23
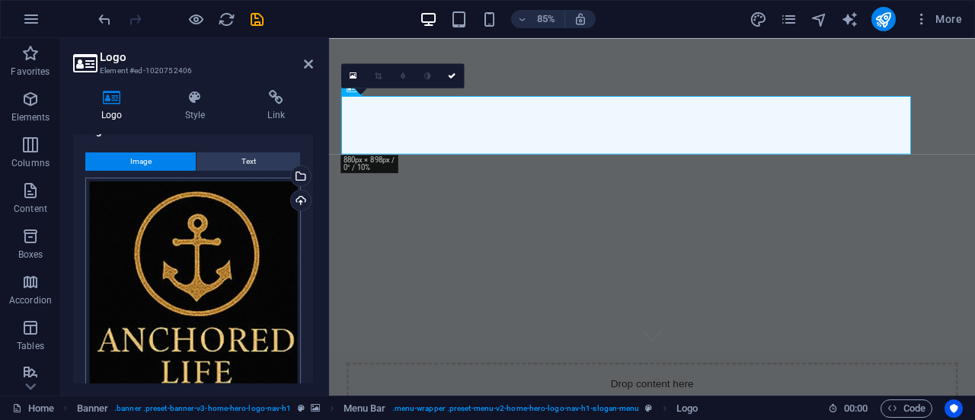
scroll to position [0, 0]
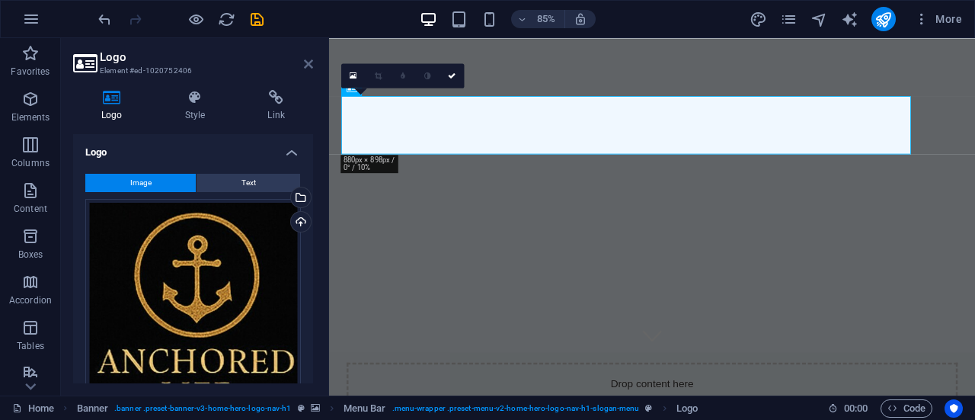
click at [308, 58] on icon at bounding box center [308, 64] width 9 height 12
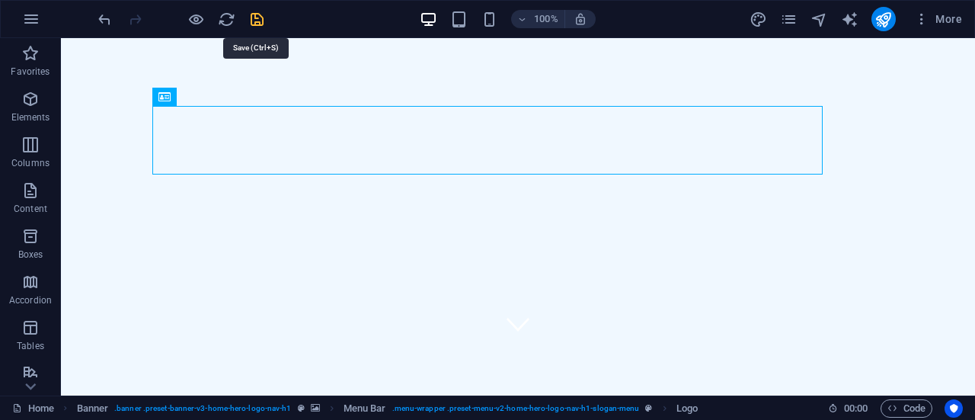
click at [259, 21] on icon "save" at bounding box center [257, 20] width 18 height 18
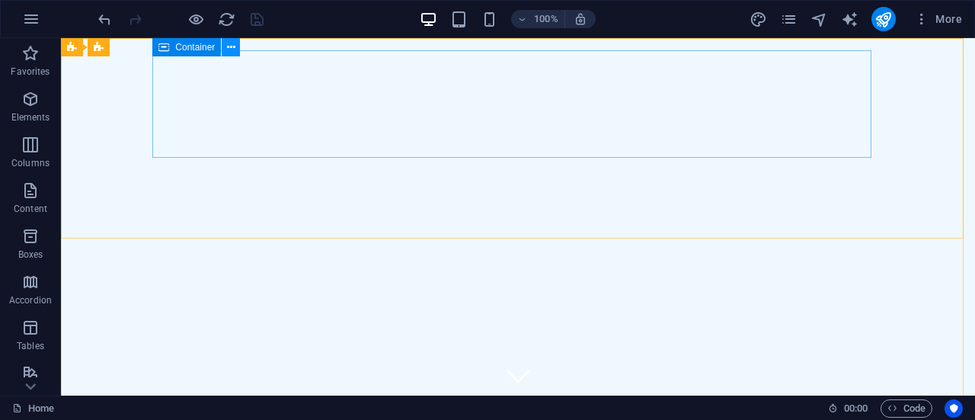
click at [230, 46] on icon at bounding box center [231, 48] width 8 height 16
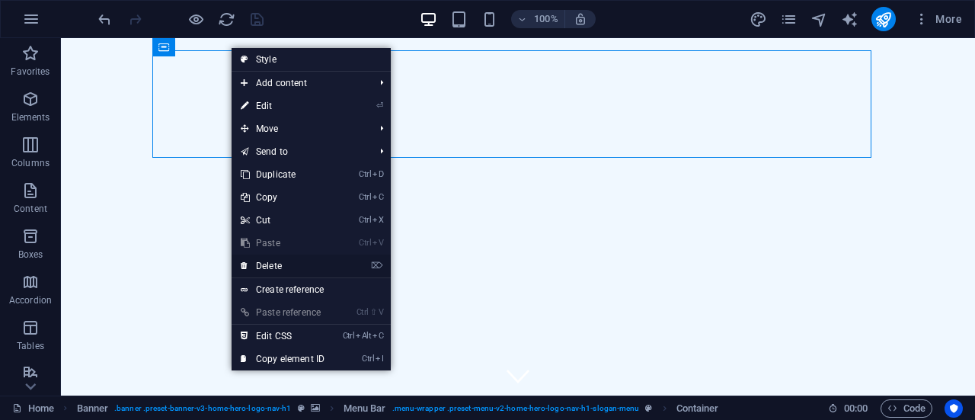
click at [267, 264] on link "⌦ Delete" at bounding box center [283, 265] width 102 height 23
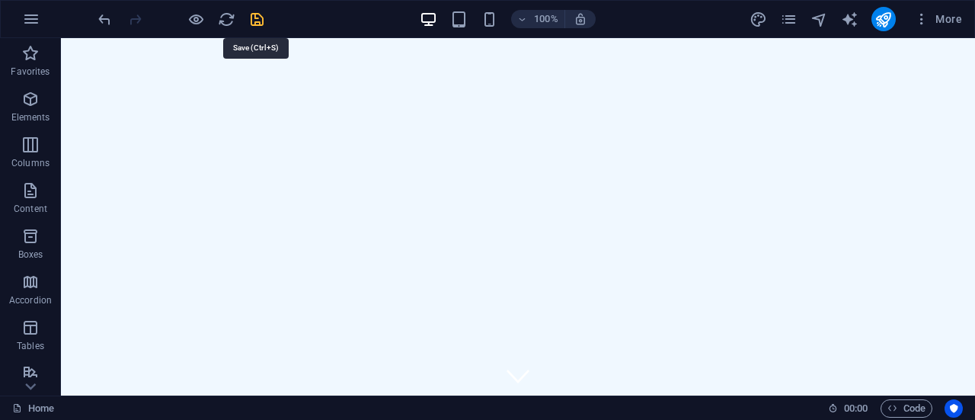
click at [255, 18] on icon "save" at bounding box center [257, 20] width 18 height 18
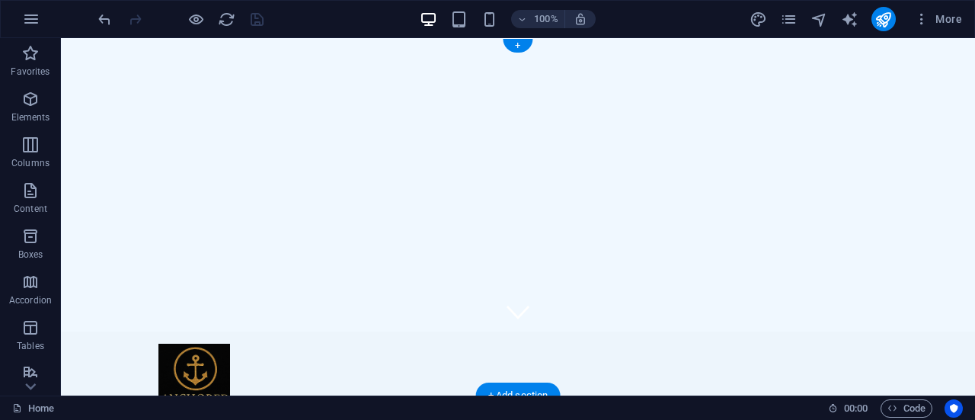
scroll to position [76, 0]
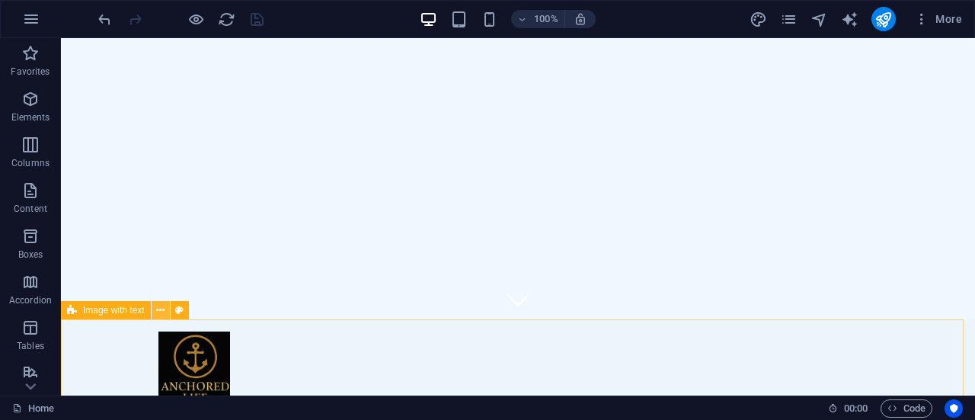
click at [162, 309] on icon at bounding box center [160, 310] width 8 height 16
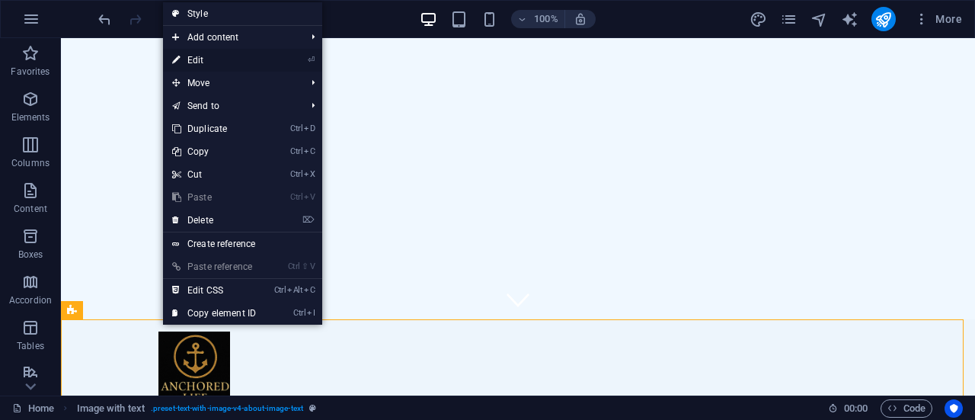
click at [200, 60] on link "⏎ Edit" at bounding box center [214, 60] width 102 height 23
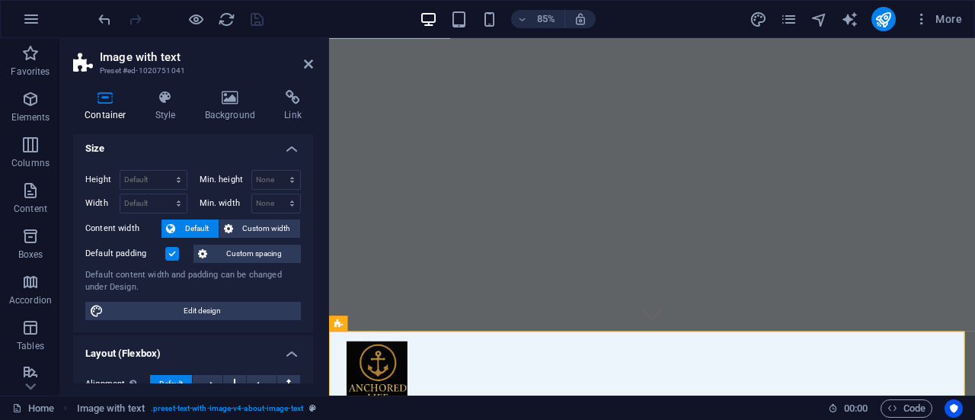
scroll to position [0, 0]
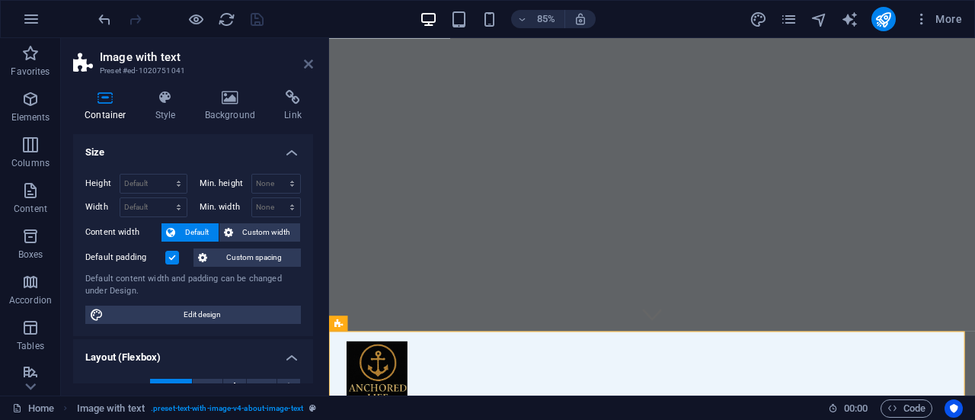
click at [308, 62] on icon at bounding box center [308, 64] width 9 height 12
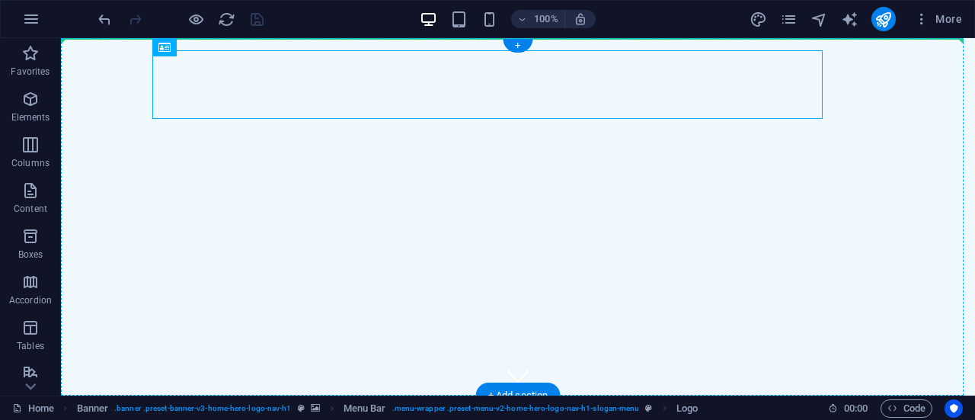
drag, startPoint x: 177, startPoint y: 85, endPoint x: 103, endPoint y: 85, distance: 73.9
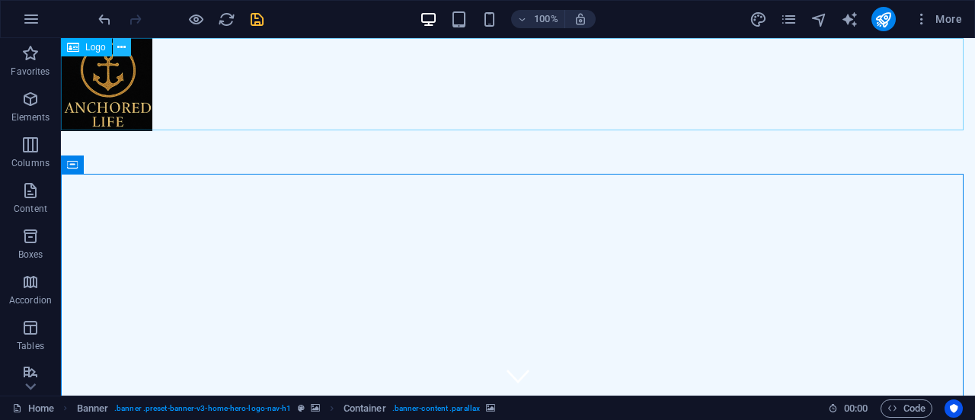
click at [119, 46] on icon at bounding box center [121, 48] width 8 height 16
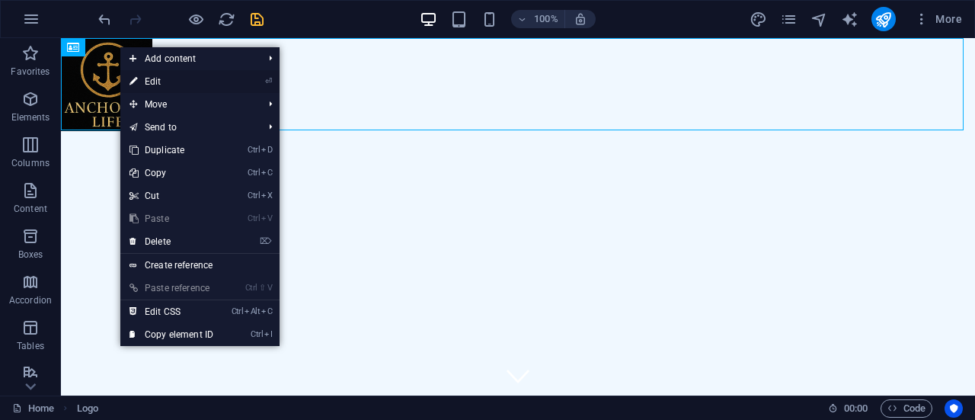
click at [158, 83] on link "⏎ Edit" at bounding box center [171, 81] width 102 height 23
select select "%"
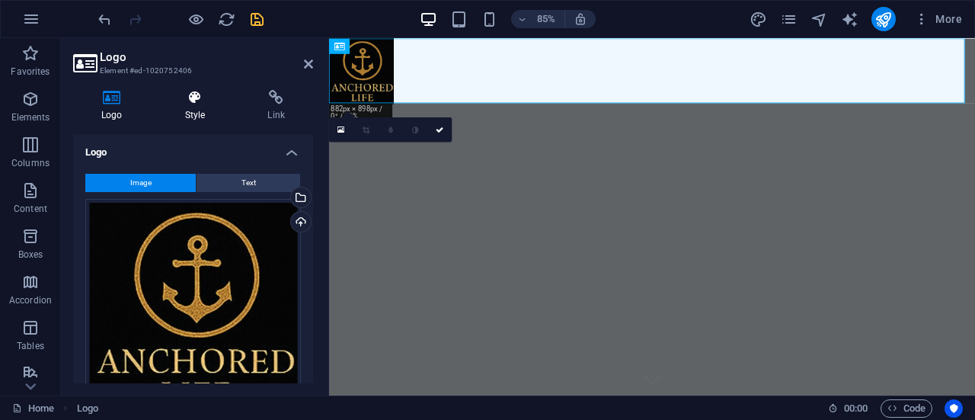
click at [187, 104] on icon at bounding box center [195, 97] width 77 height 15
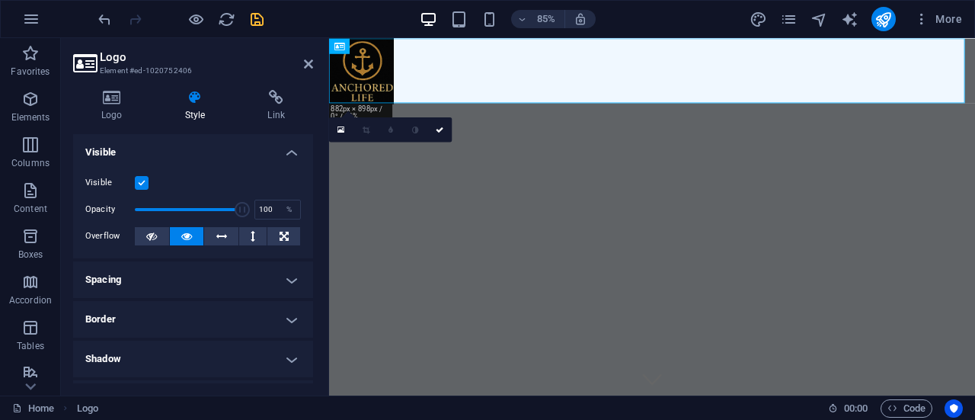
click at [140, 177] on label at bounding box center [142, 183] width 14 height 14
click at [0, 0] on input "Visible" at bounding box center [0, 0] width 0 height 0
click at [140, 177] on label at bounding box center [142, 183] width 14 height 14
click at [0, 0] on input "Visible" at bounding box center [0, 0] width 0 height 0
click at [186, 229] on icon at bounding box center [186, 236] width 11 height 18
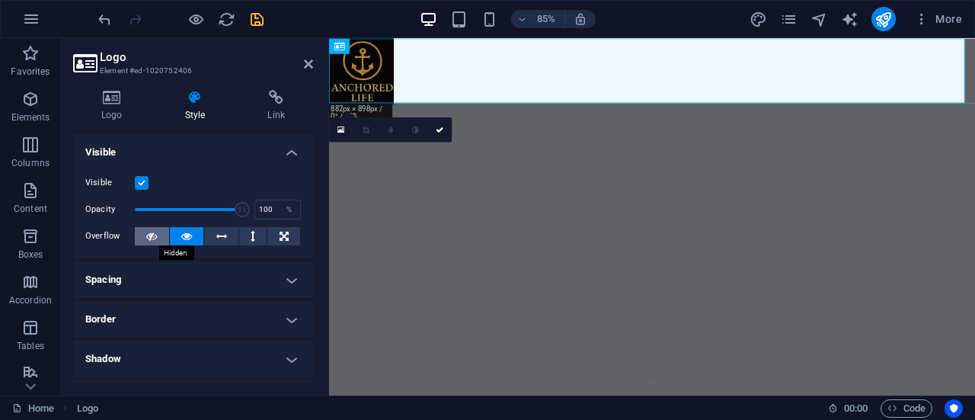
click at [154, 235] on icon at bounding box center [151, 236] width 11 height 18
click at [153, 237] on icon at bounding box center [151, 236] width 11 height 18
click at [183, 240] on icon at bounding box center [186, 236] width 11 height 18
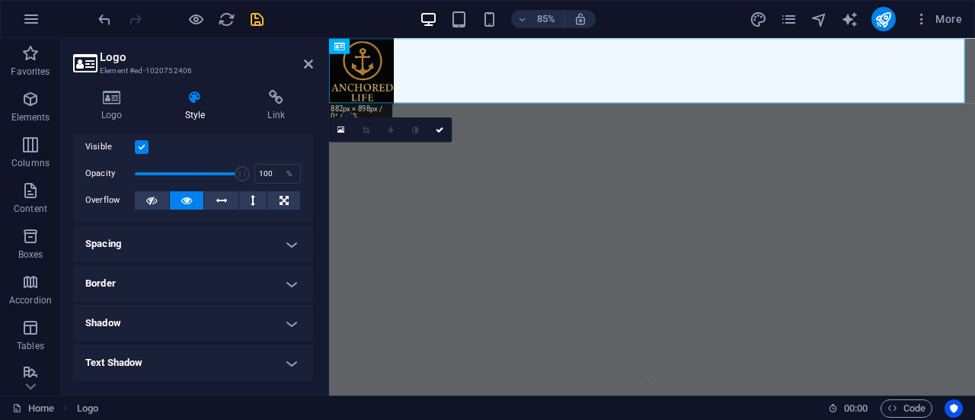
scroll to position [2, 0]
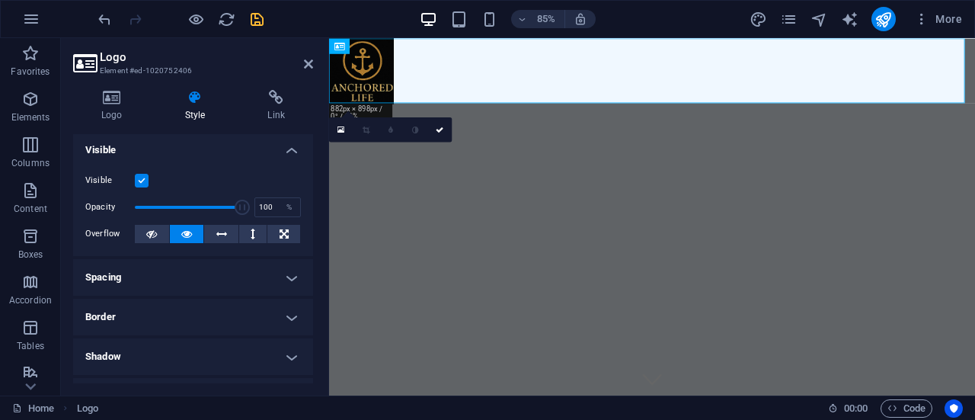
click at [219, 279] on h4 "Spacing" at bounding box center [193, 277] width 240 height 37
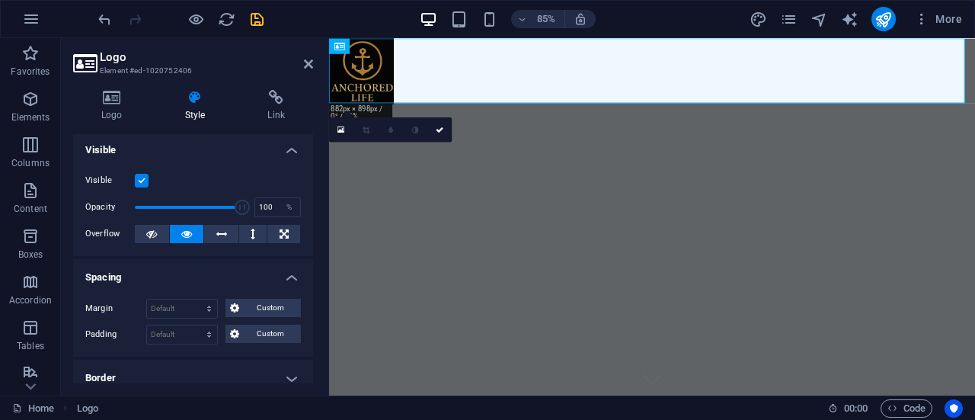
scroll to position [78, 0]
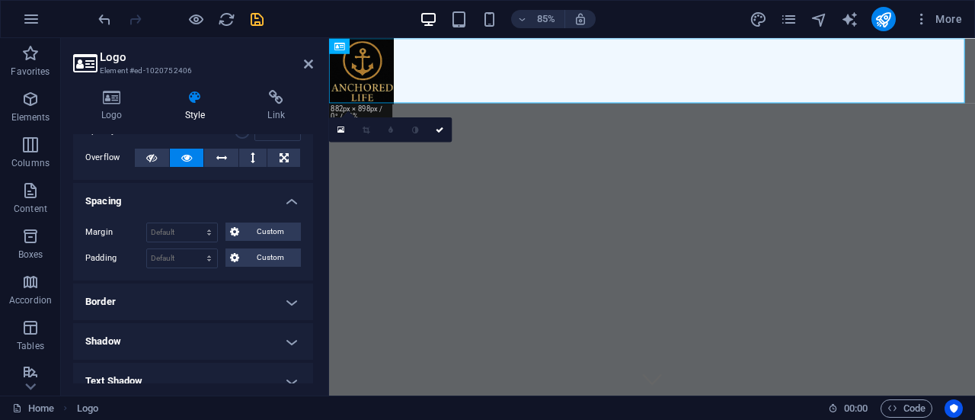
click at [201, 203] on h4 "Spacing" at bounding box center [193, 196] width 240 height 27
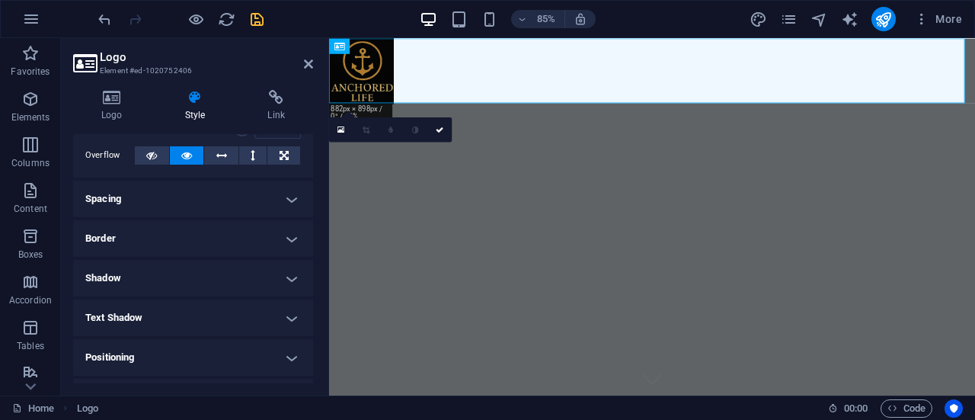
scroll to position [231, 0]
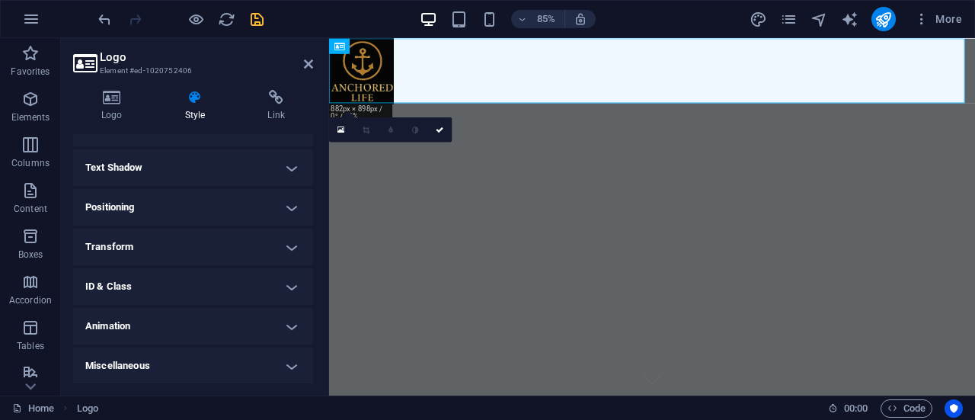
click at [177, 363] on h4 "Miscellaneous" at bounding box center [193, 365] width 240 height 37
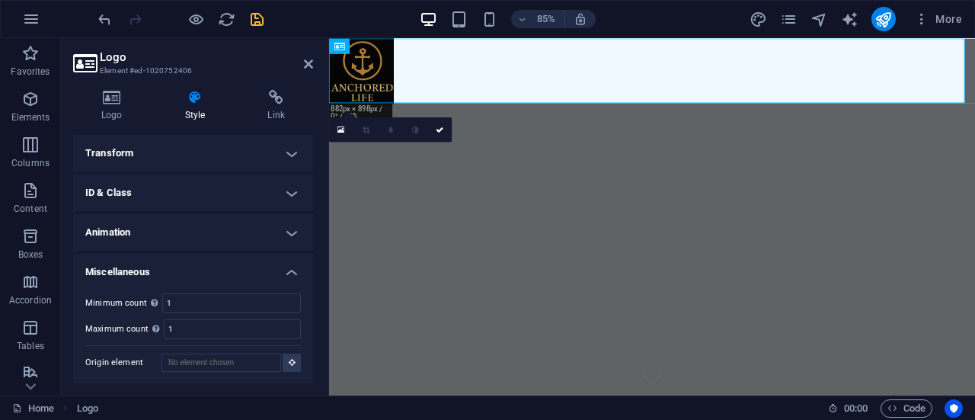
click at [159, 270] on h4 "Miscellaneous" at bounding box center [193, 267] width 240 height 27
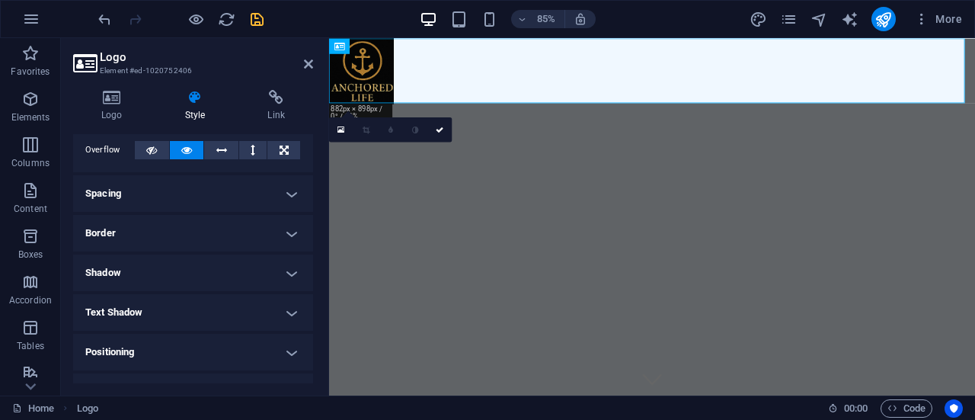
scroll to position [0, 0]
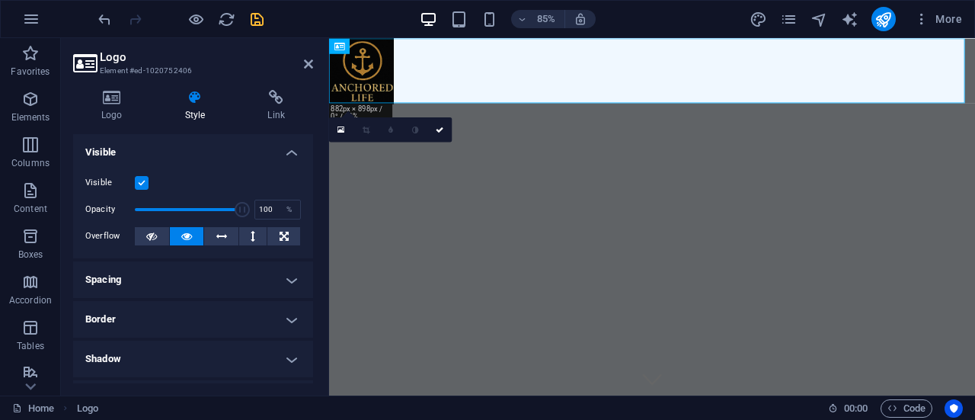
click at [245, 150] on h4 "Visible" at bounding box center [193, 147] width 240 height 27
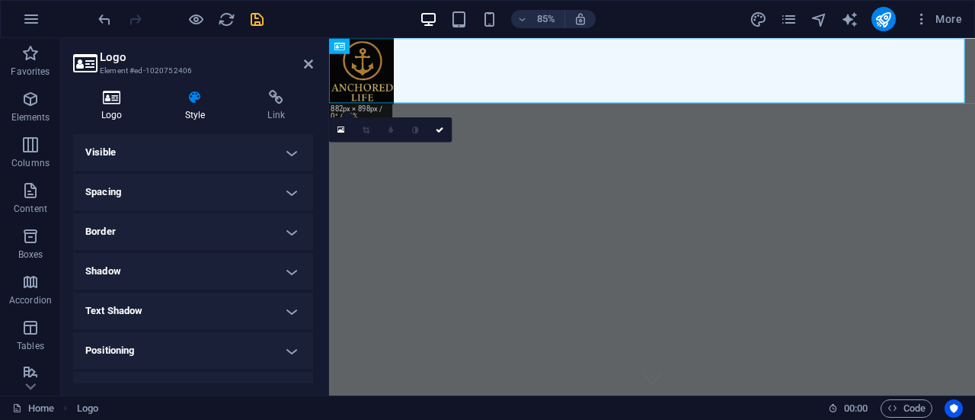
click at [115, 104] on icon at bounding box center [112, 97] width 78 height 15
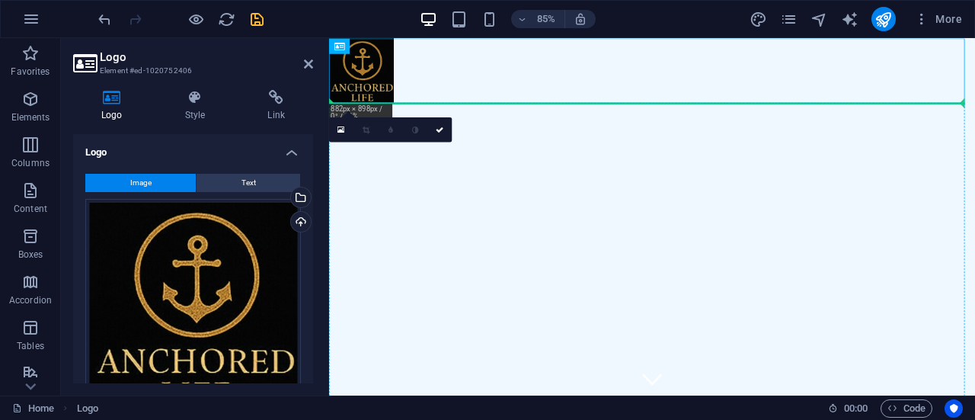
drag, startPoint x: 381, startPoint y: 82, endPoint x: 379, endPoint y: 169, distance: 87.6
drag, startPoint x: 367, startPoint y: 65, endPoint x: 360, endPoint y: 235, distance: 170.1
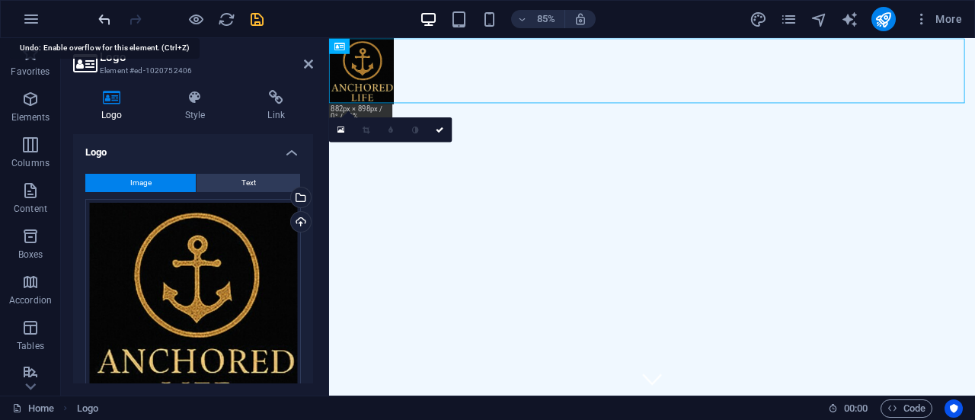
click at [103, 18] on icon "undo" at bounding box center [105, 20] width 18 height 18
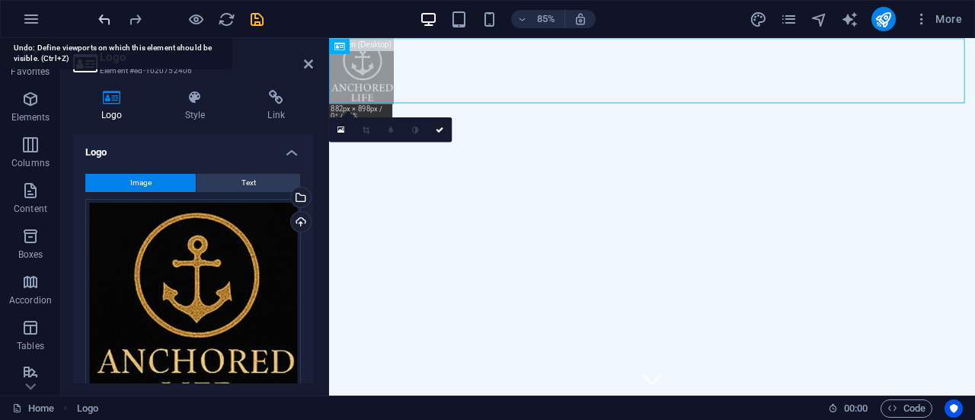
click at [103, 18] on icon "undo" at bounding box center [105, 20] width 18 height 18
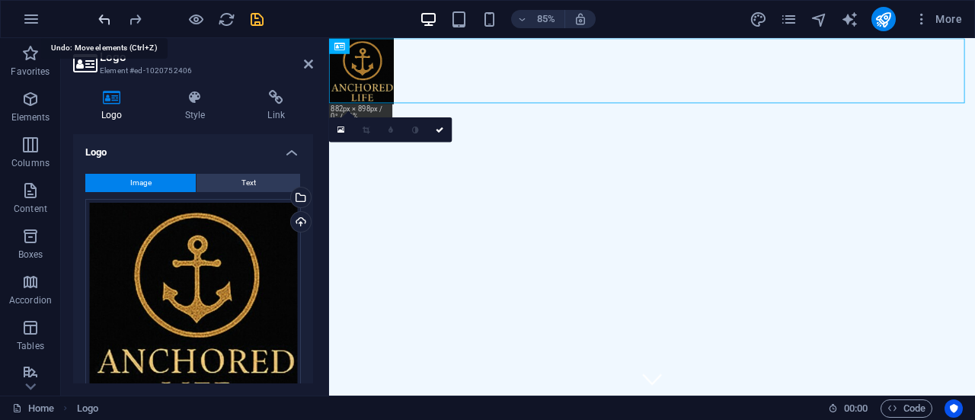
click at [103, 18] on icon "undo" at bounding box center [105, 20] width 18 height 18
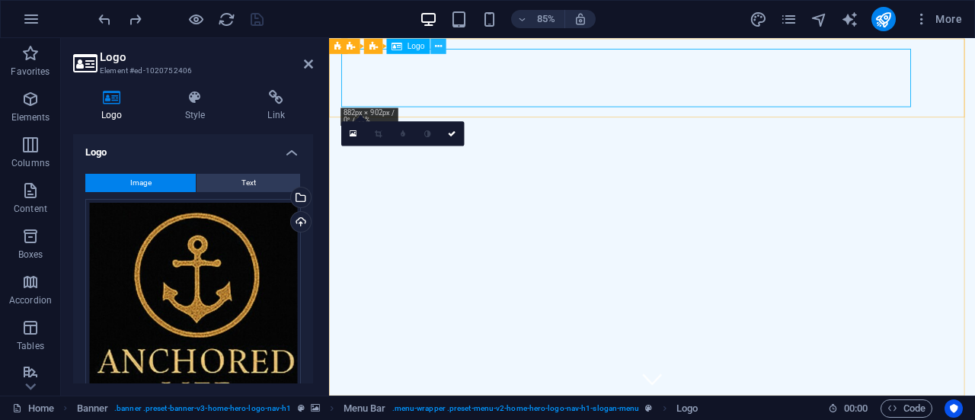
click at [436, 43] on icon at bounding box center [438, 46] width 7 height 14
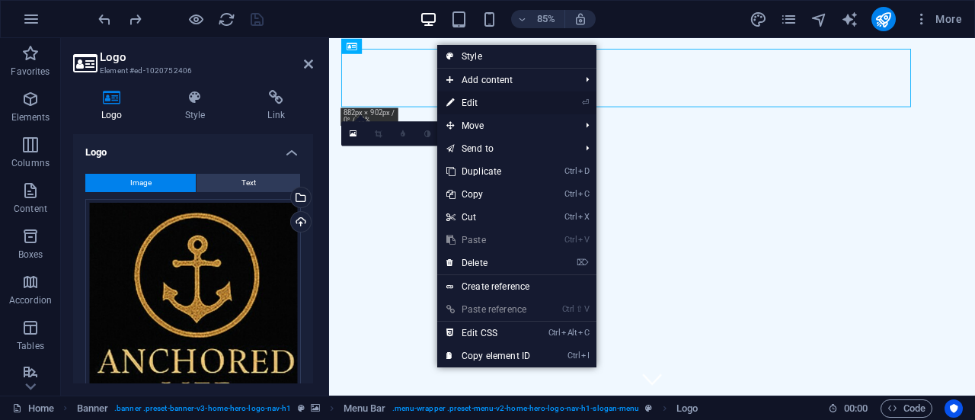
click at [482, 101] on link "⏎ Edit" at bounding box center [488, 102] width 102 height 23
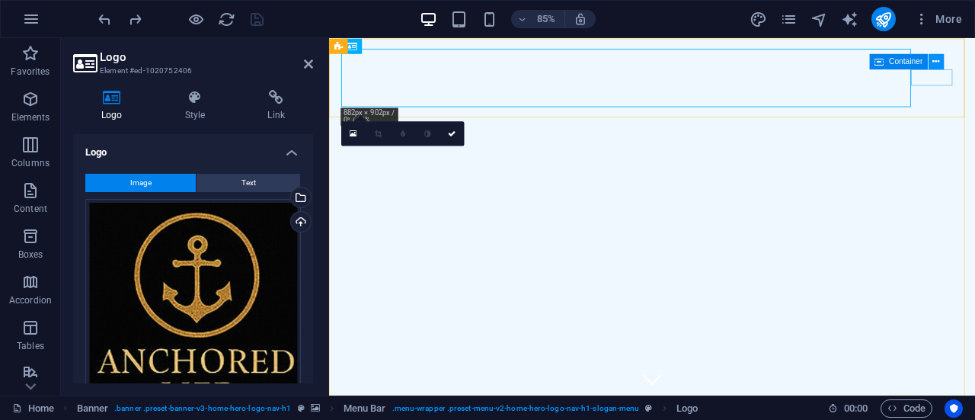
click at [940, 60] on icon at bounding box center [936, 62] width 7 height 14
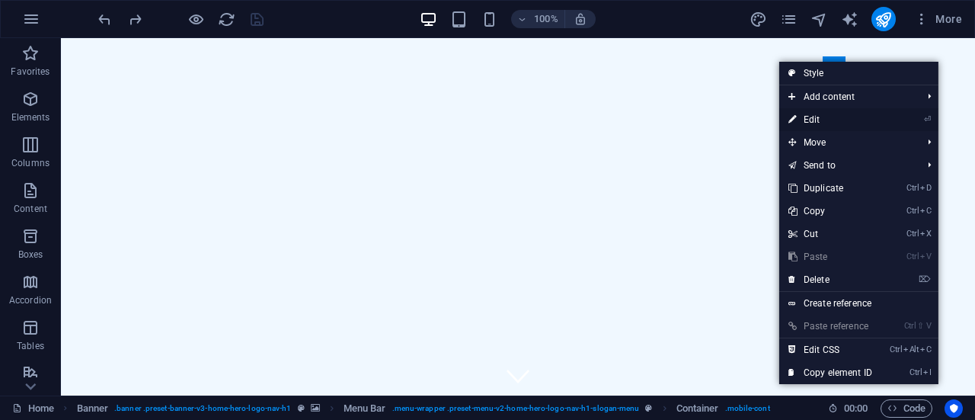
click at [842, 119] on link "⏎ Edit" at bounding box center [830, 119] width 102 height 23
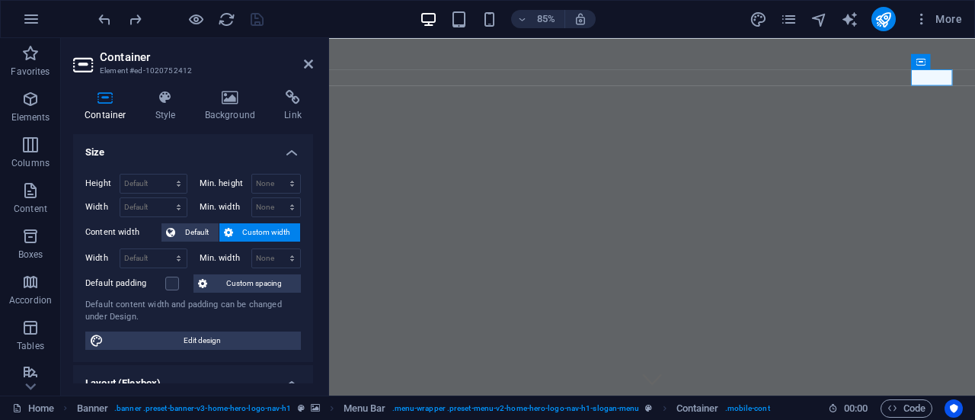
click at [263, 230] on span "Custom width" at bounding box center [267, 232] width 59 height 18
click at [192, 228] on span "Default" at bounding box center [197, 232] width 34 height 18
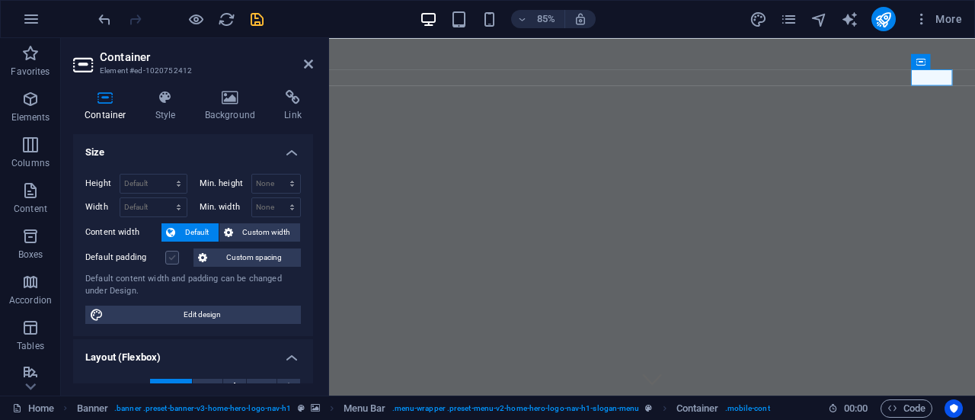
click at [174, 260] on label at bounding box center [172, 258] width 14 height 14
click at [0, 0] on input "Default padding" at bounding box center [0, 0] width 0 height 0
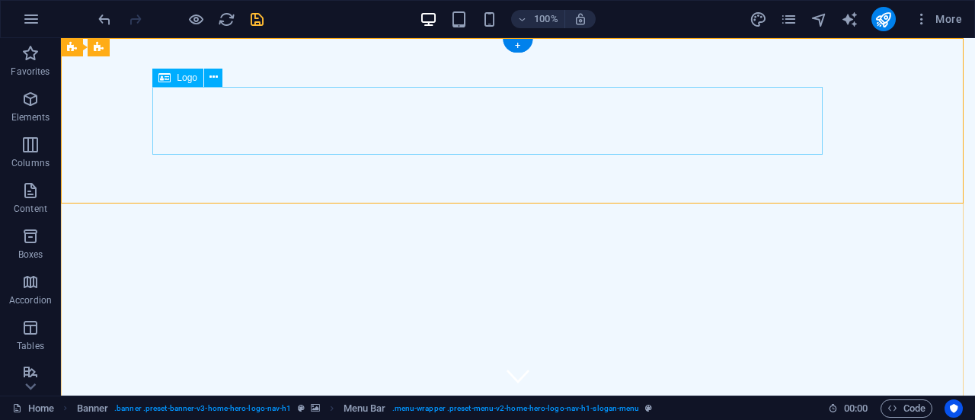
click at [208, 79] on button at bounding box center [213, 78] width 18 height 18
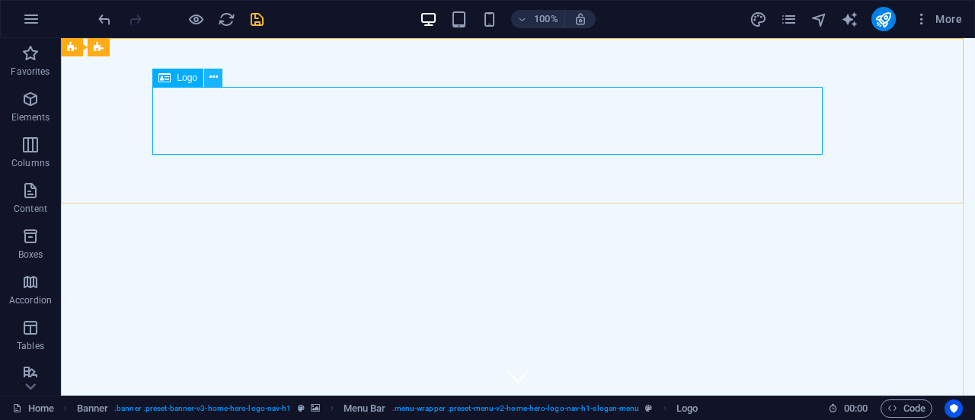
click at [213, 78] on icon at bounding box center [214, 77] width 8 height 16
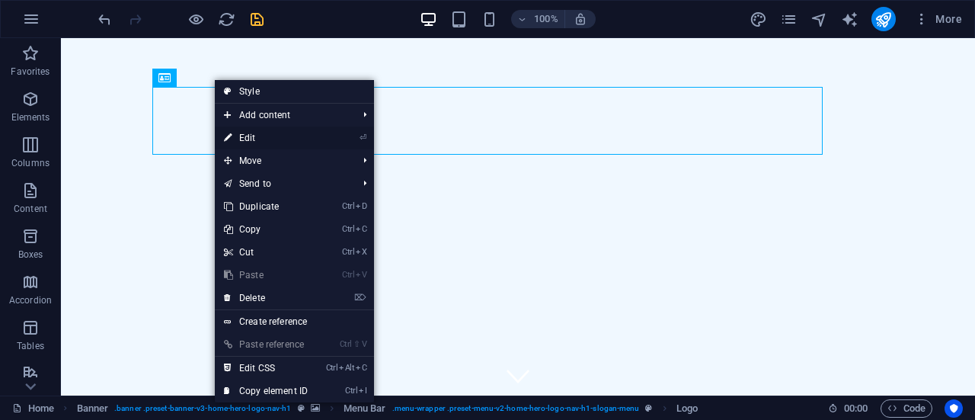
click at [265, 136] on link "⏎ Edit" at bounding box center [266, 137] width 102 height 23
select select "%"
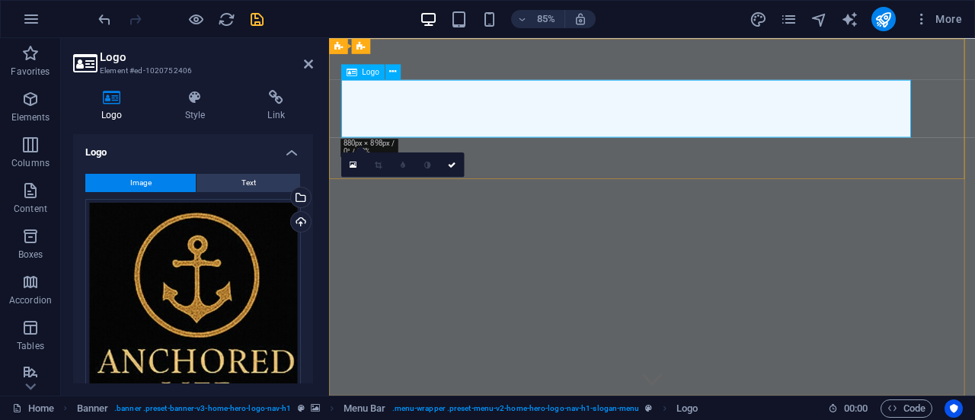
click at [392, 72] on icon at bounding box center [392, 72] width 7 height 14
click at [197, 112] on h4 "Style" at bounding box center [198, 106] width 83 height 32
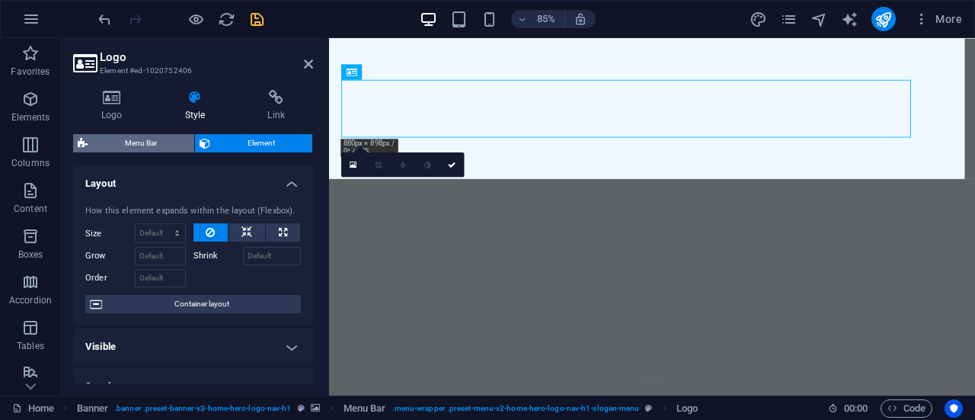
click at [127, 144] on span "Menu Bar" at bounding box center [141, 143] width 98 height 18
select select "rem"
select select "preset-menu-v2-home-hero-logo-nav-h1-slogan-menu"
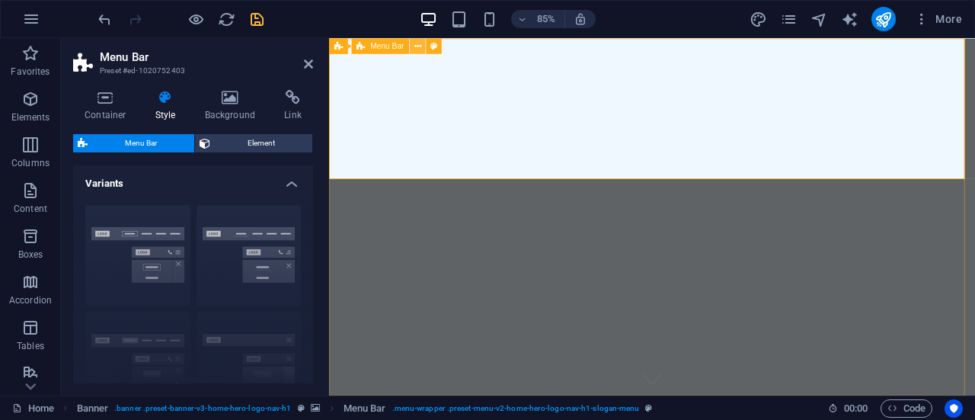
click at [417, 39] on icon at bounding box center [417, 46] width 7 height 14
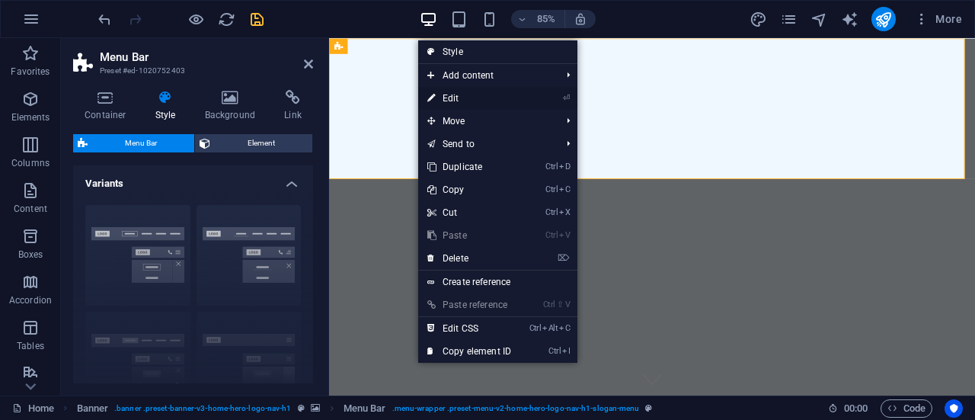
click at [436, 103] on link "⏎ Edit" at bounding box center [469, 98] width 102 height 23
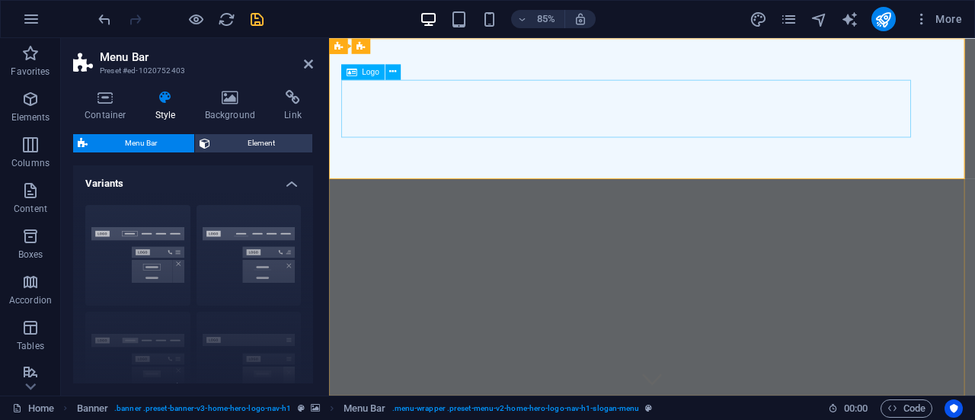
drag, startPoint x: 373, startPoint y: 136, endPoint x: 637, endPoint y: 118, distance: 264.2
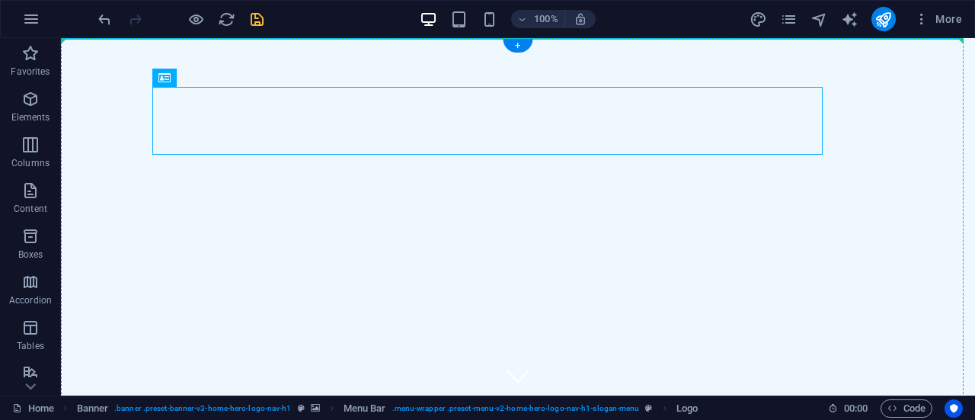
drag, startPoint x: 365, startPoint y: 111, endPoint x: 111, endPoint y: 106, distance: 253.8
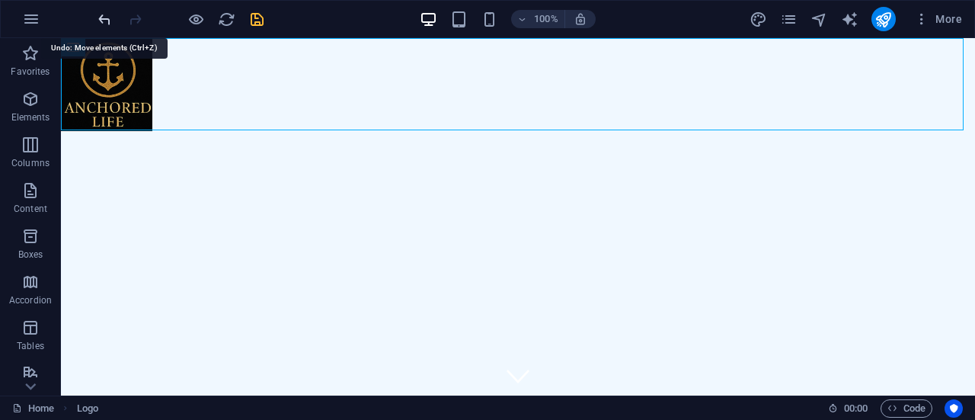
click at [104, 16] on icon "undo" at bounding box center [105, 20] width 18 height 18
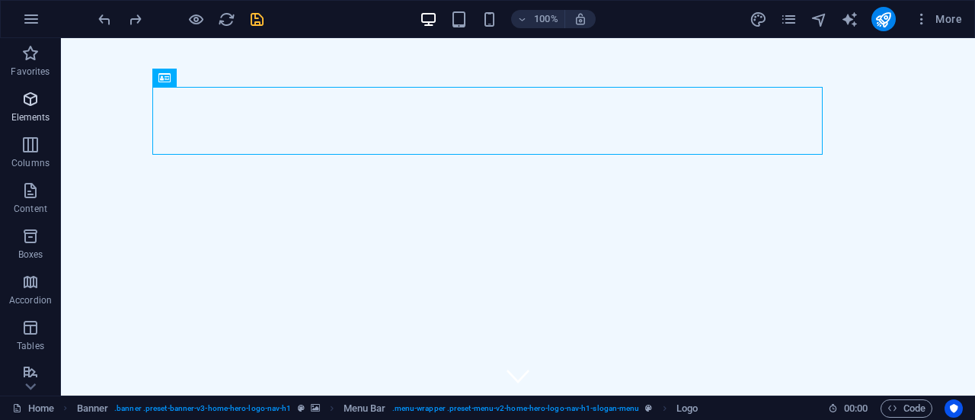
click at [34, 112] on p "Elements" at bounding box center [30, 117] width 39 height 12
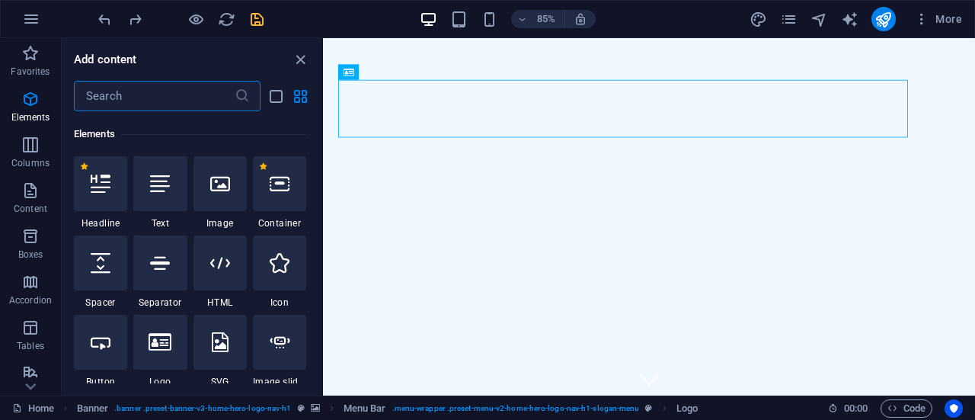
scroll to position [162, 0]
click at [267, 207] on div at bounding box center [279, 182] width 53 height 55
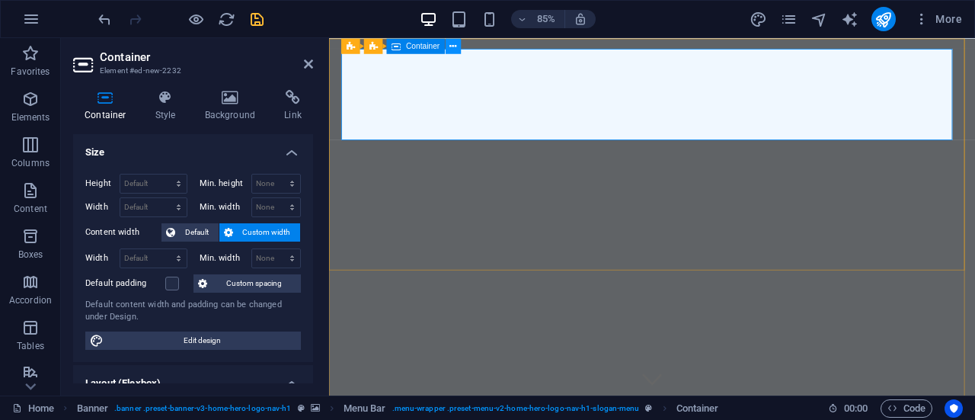
click at [448, 42] on button at bounding box center [453, 45] width 15 height 15
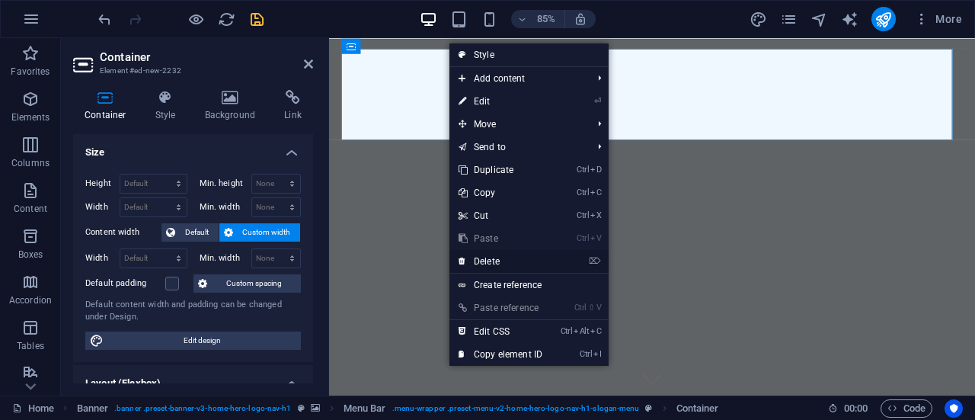
click at [485, 258] on link "⌦ Delete" at bounding box center [501, 261] width 102 height 23
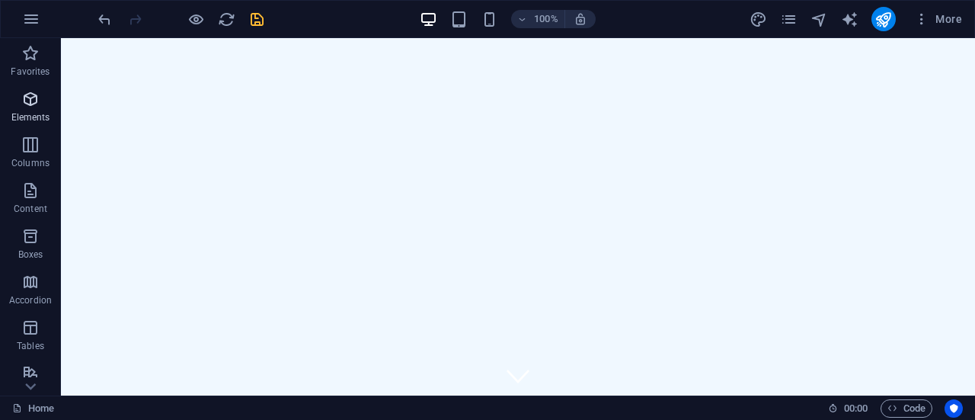
click at [41, 121] on p "Elements" at bounding box center [30, 117] width 39 height 12
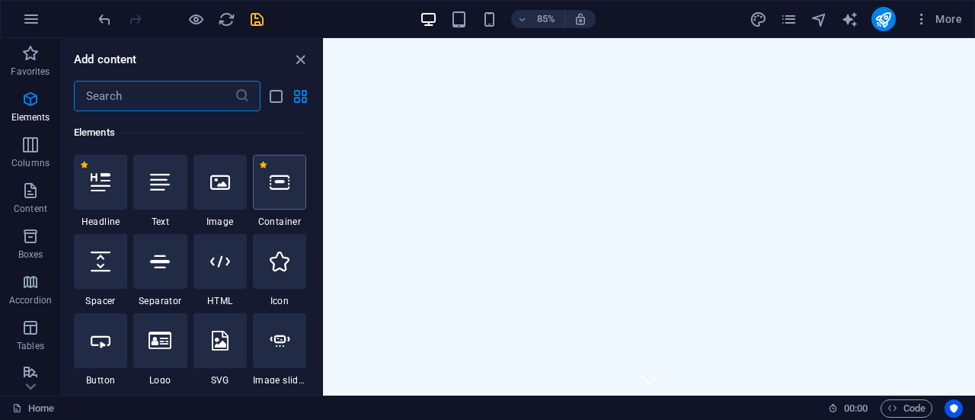
click at [282, 193] on div at bounding box center [279, 182] width 53 height 55
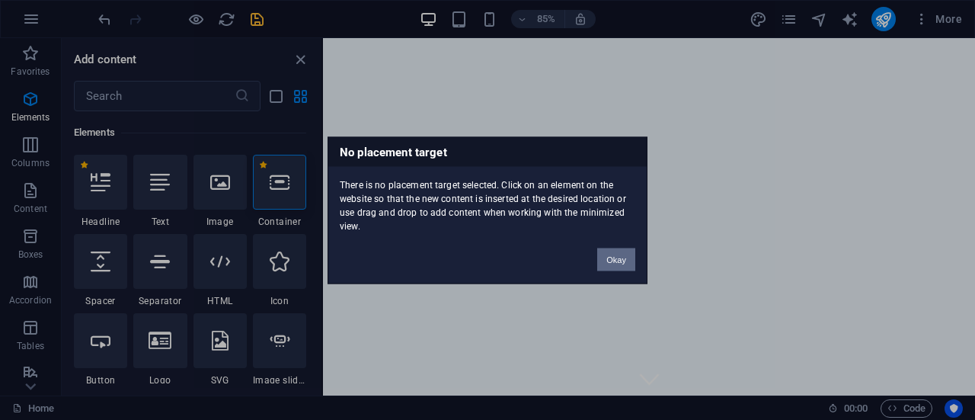
click at [612, 263] on button "Okay" at bounding box center [616, 259] width 38 height 23
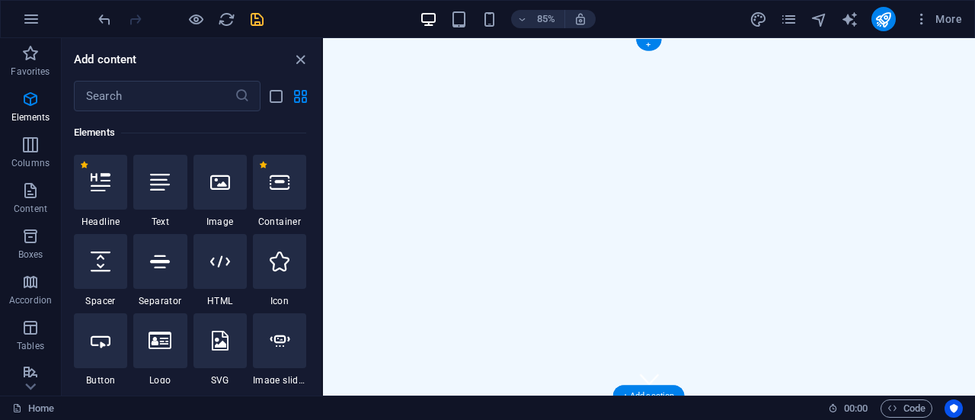
select select "ms"
select select "s"
select select "progressive"
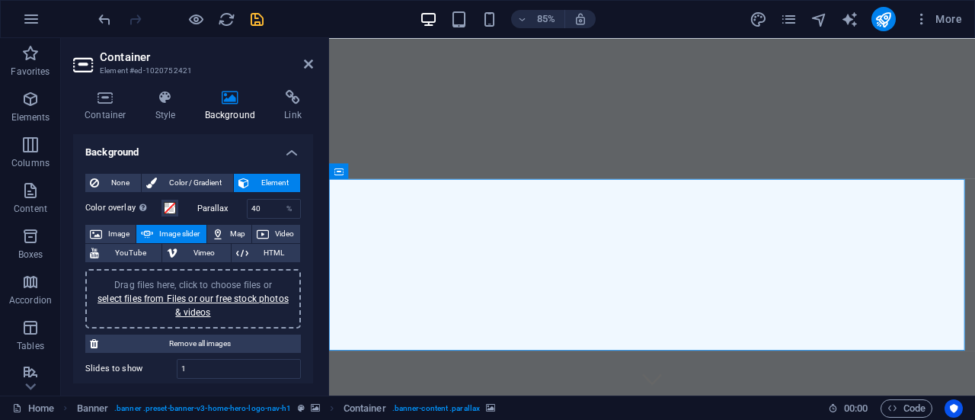
select select "rem"
select select "preset-menu-v2-home-hero-logo-nav-h1-slogan-menu"
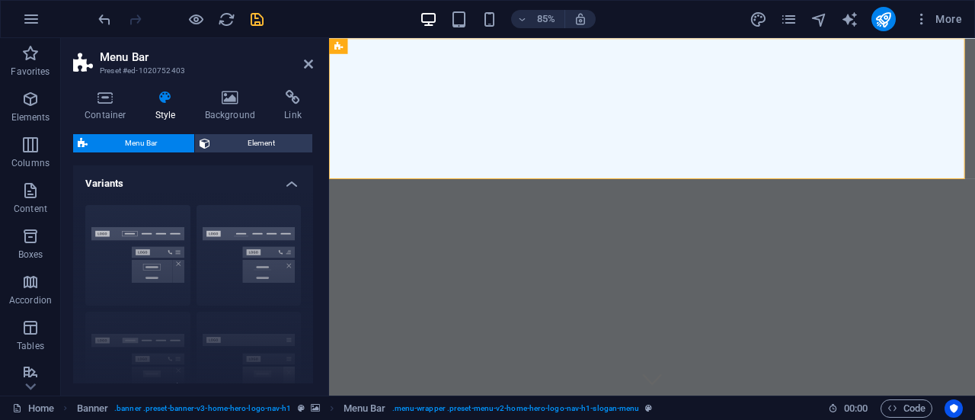
select select "ms"
select select "s"
select select "progressive"
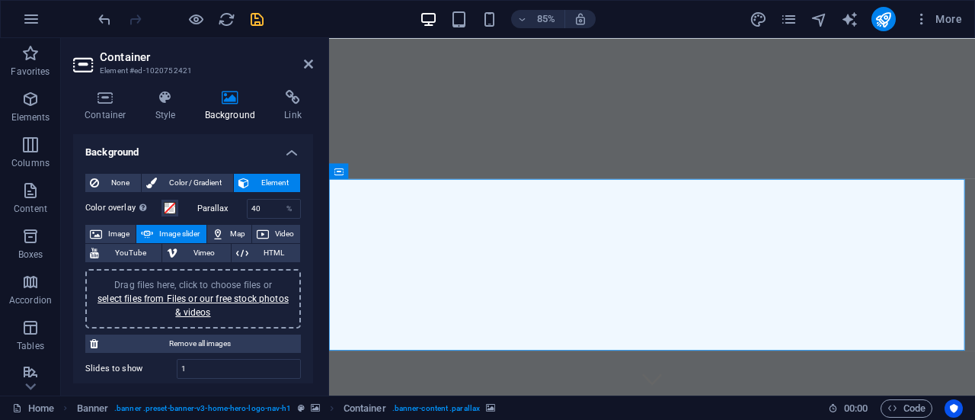
select select "ms"
select select "s"
select select "progressive"
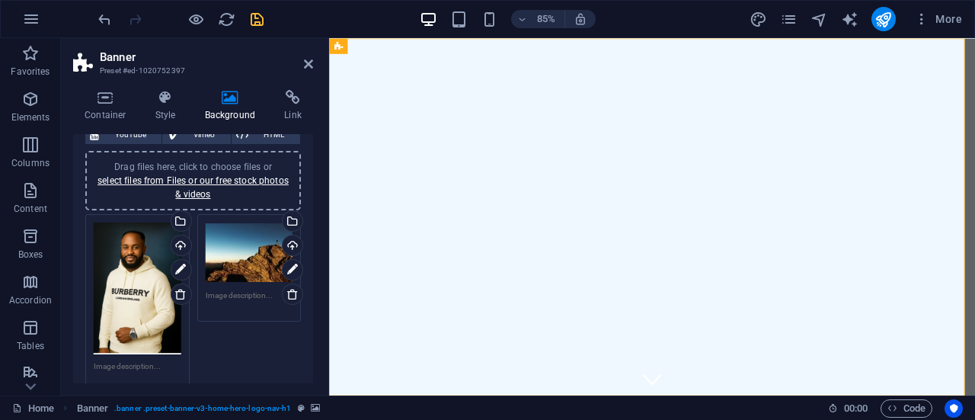
scroll to position [152, 0]
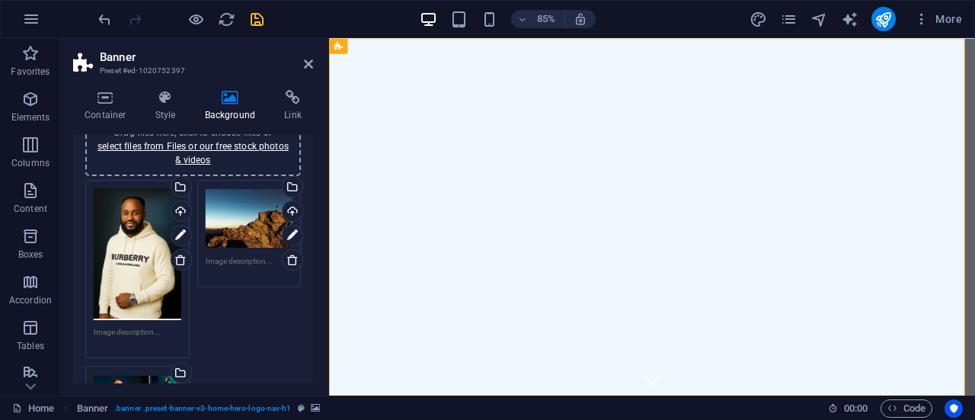
click at [145, 260] on div "Drag files here, click to choose files or select files from Files or our free s…" at bounding box center [138, 254] width 88 height 133
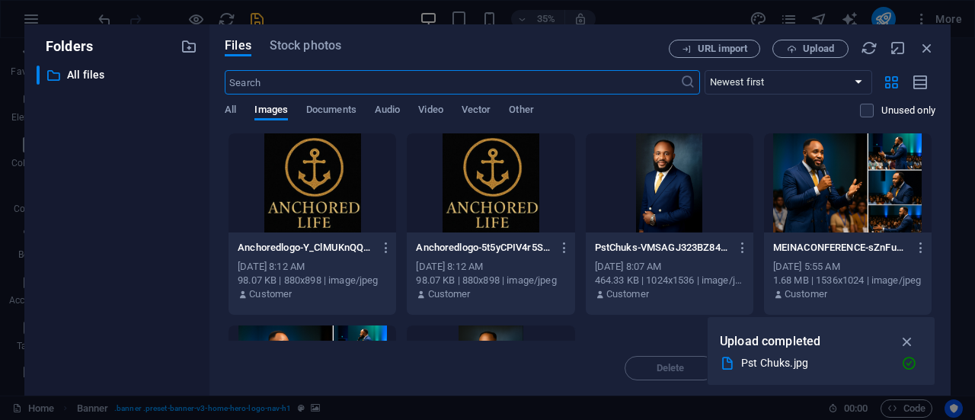
click at [633, 338] on div "Anchoredlogo-Y_ClMUKnQQEzc4BqSvLYvQ.jpg Anchoredlogo-Y_ClMUKnQQEzc4BqSvLYvQ.jpg…" at bounding box center [580, 320] width 711 height 375
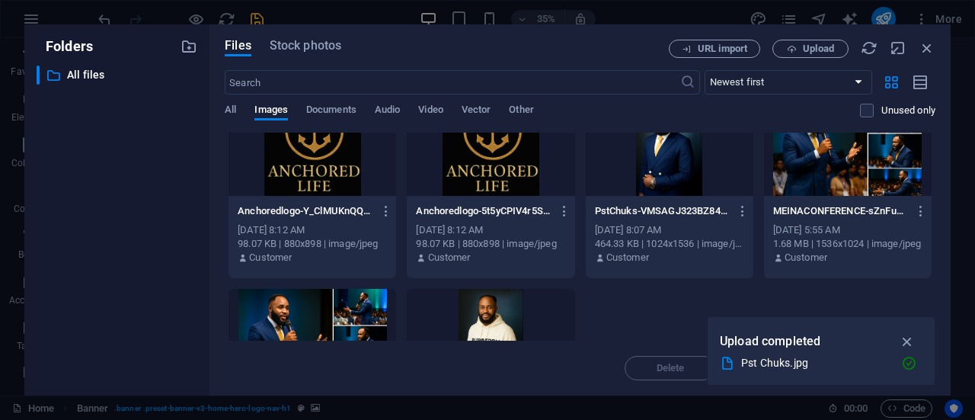
scroll to position [0, 0]
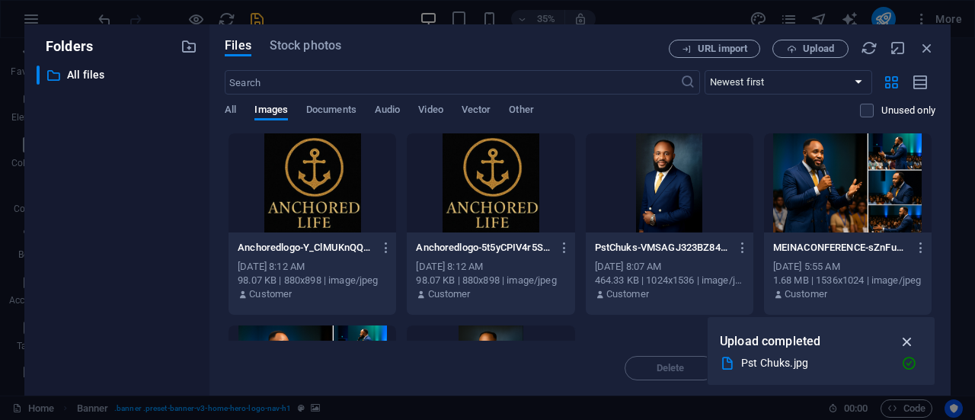
click at [912, 333] on button "button" at bounding box center [908, 341] width 30 height 24
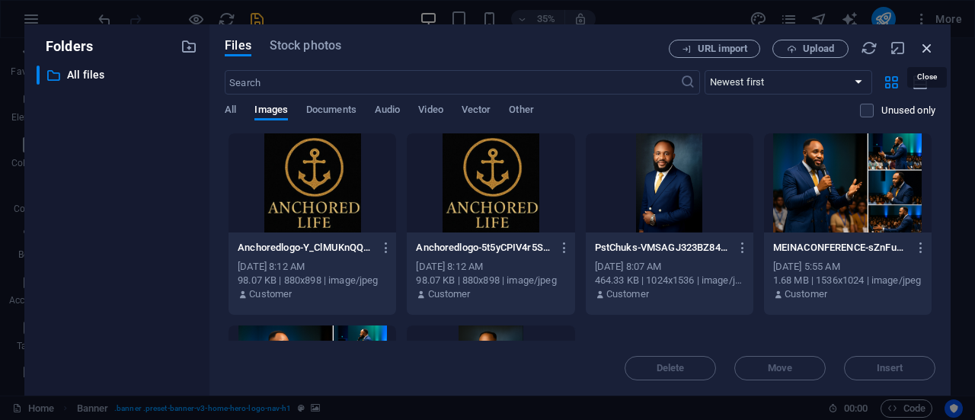
click at [929, 46] on icon "button" at bounding box center [927, 48] width 17 height 17
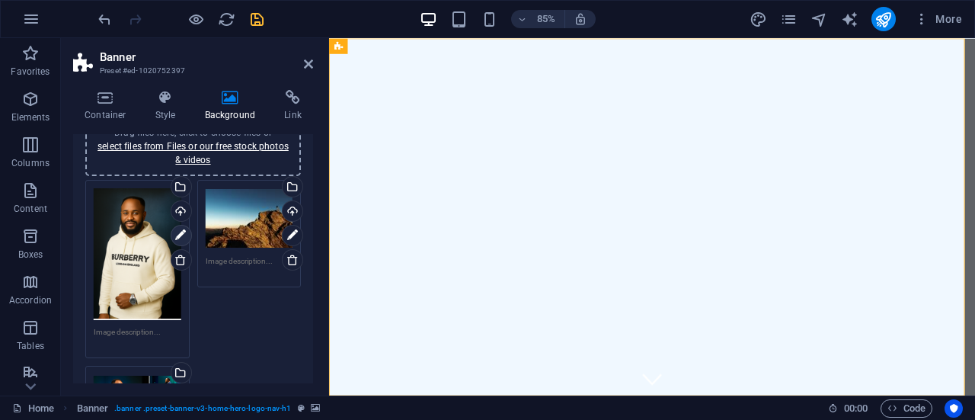
click at [180, 235] on icon at bounding box center [180, 235] width 11 height 18
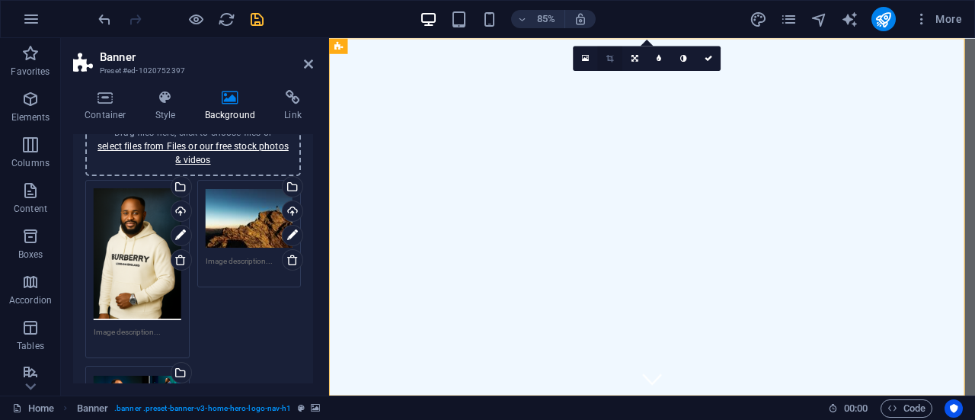
click at [610, 59] on icon at bounding box center [609, 58] width 7 height 8
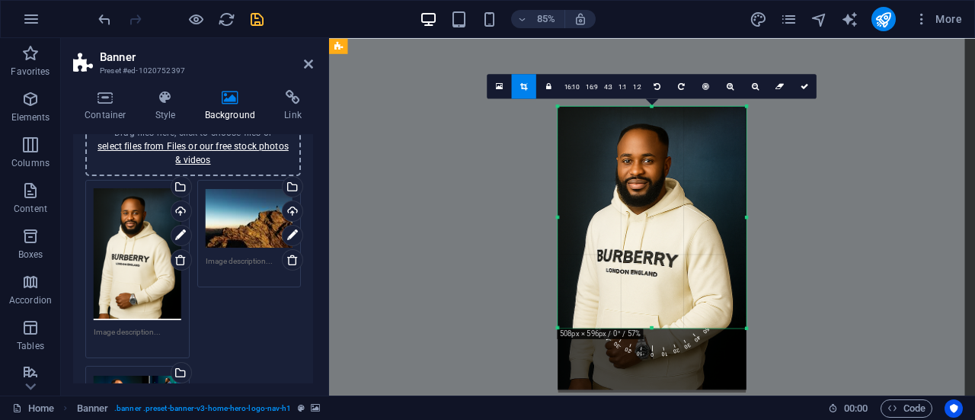
drag, startPoint x: 648, startPoint y: 359, endPoint x: 648, endPoint y: 281, distance: 77.7
click at [648, 281] on div "180 170 160 150 140 130 120 110 100 90 80 70 60 50 40 30 20 10 0 -10 -20 -30 -4…" at bounding box center [652, 216] width 188 height 221
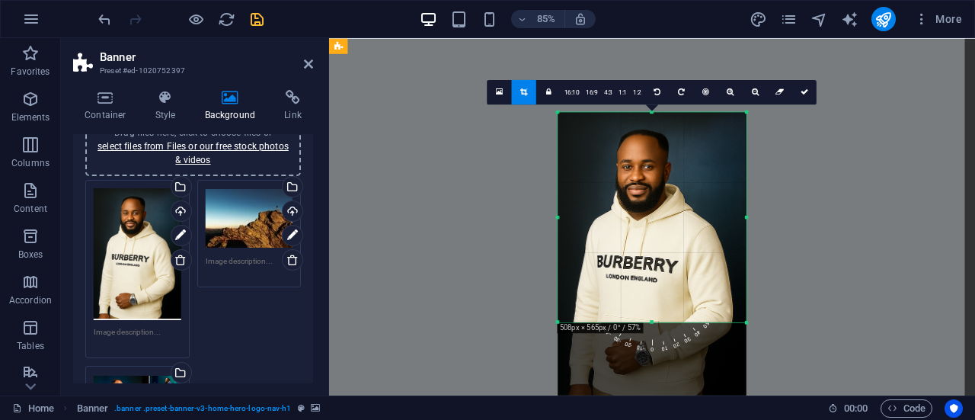
drag, startPoint x: 652, startPoint y: 325, endPoint x: 653, endPoint y: 306, distance: 19.1
click at [653, 306] on div "180 170 160 150 140 130 120 110 100 90 80 70 60 50 40 30 20 10 0 -10 -20 -30 -4…" at bounding box center [652, 217] width 188 height 210
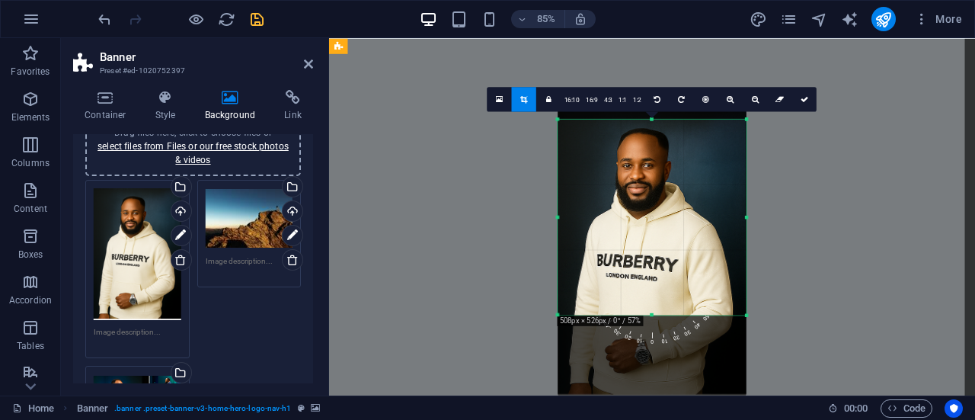
drag, startPoint x: 649, startPoint y: 113, endPoint x: 652, endPoint y: 123, distance: 10.4
click at [652, 123] on div "180 170 160 150 140 130 120 110 100 90 80 70 60 50 40 30 20 10 0 -10 -20 -30 -4…" at bounding box center [652, 216] width 188 height 195
click at [752, 101] on icon at bounding box center [755, 99] width 7 height 8
click at [802, 101] on icon at bounding box center [805, 99] width 8 height 8
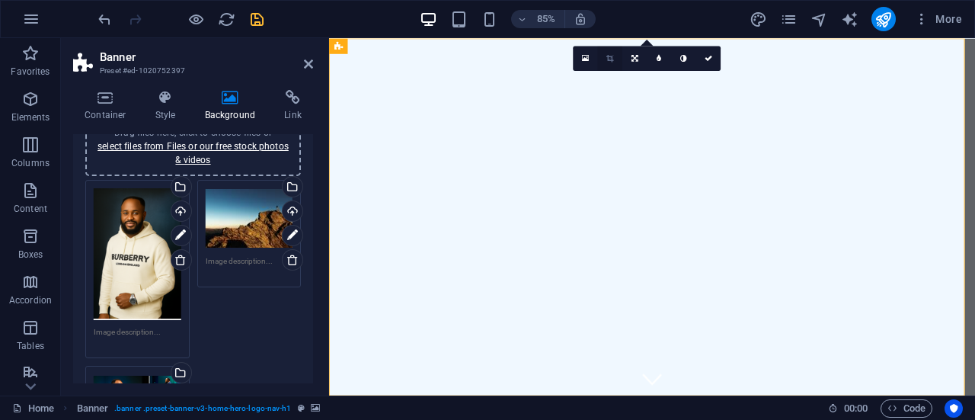
click at [606, 55] on icon at bounding box center [609, 58] width 7 height 8
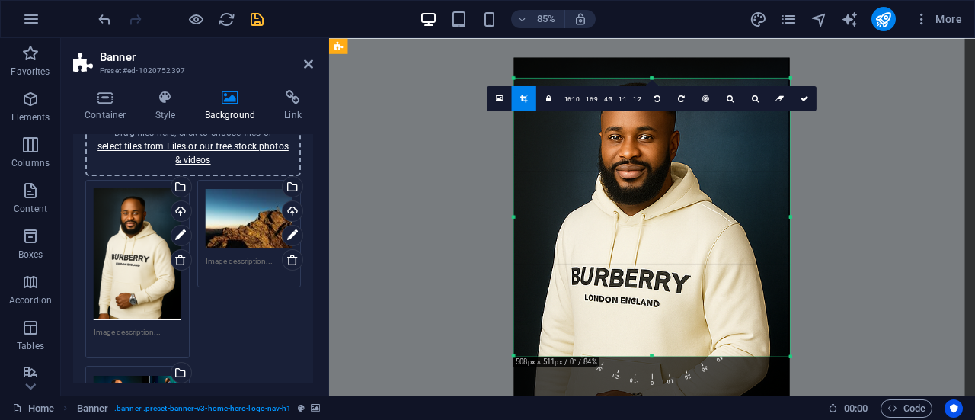
drag, startPoint x: 653, startPoint y: 74, endPoint x: 644, endPoint y: 84, distance: 13.5
click at [644, 84] on div "180 170 160 150 140 130 120 110 100 90 80 70 60 50 40 30 20 10 0 -10 -20 -30 -4…" at bounding box center [652, 216] width 277 height 277
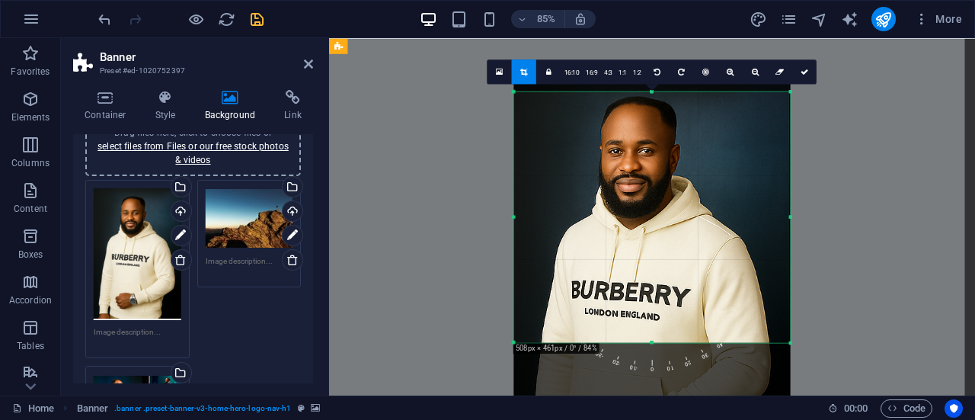
drag, startPoint x: 654, startPoint y: 356, endPoint x: 649, endPoint y: 324, distance: 32.4
click at [648, 324] on div "180 170 160 150 140 130 120 110 100 90 80 70 60 50 40 30 20 10 0 -10 -20 -30 -4…" at bounding box center [652, 216] width 277 height 251
click at [805, 71] on icon at bounding box center [805, 72] width 8 height 8
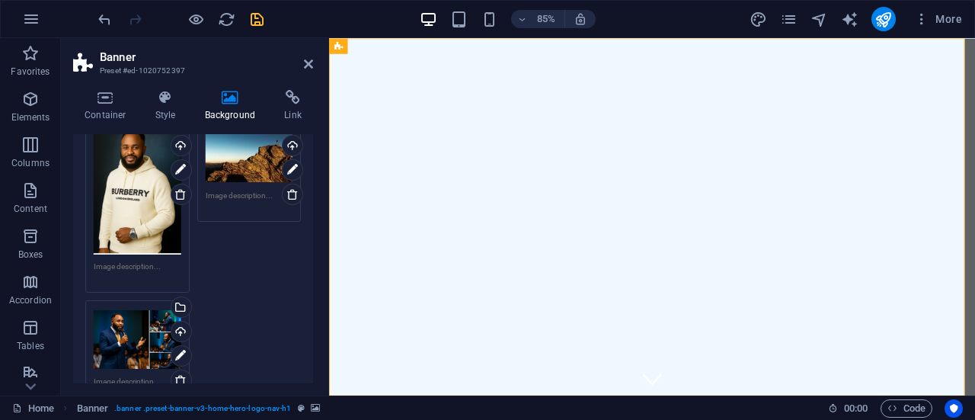
scroll to position [229, 0]
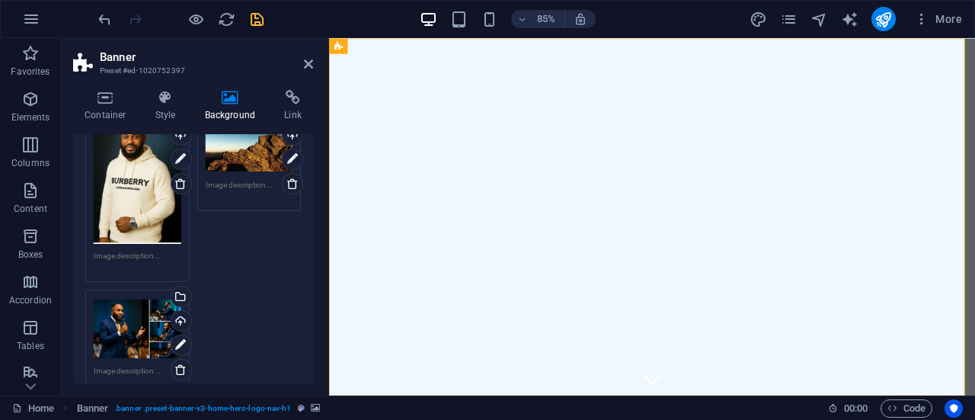
click at [251, 161] on div "Drag files here, click to choose files or select files from Files or our free s…" at bounding box center [250, 142] width 88 height 61
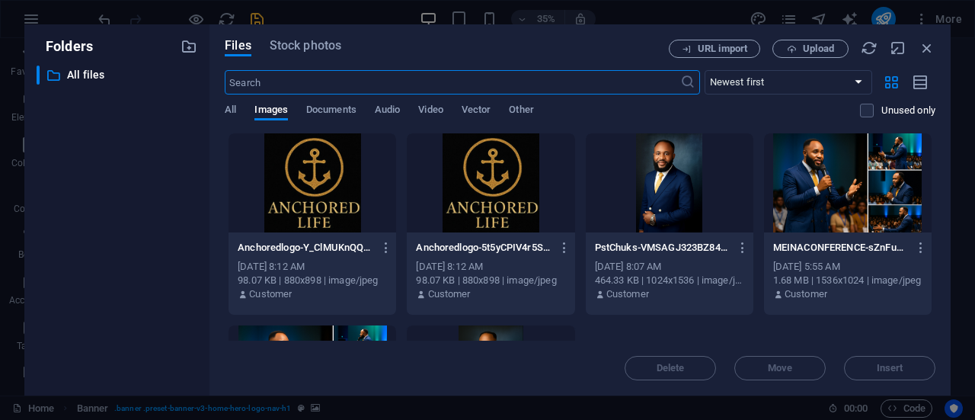
click at [664, 196] on div at bounding box center [670, 182] width 168 height 99
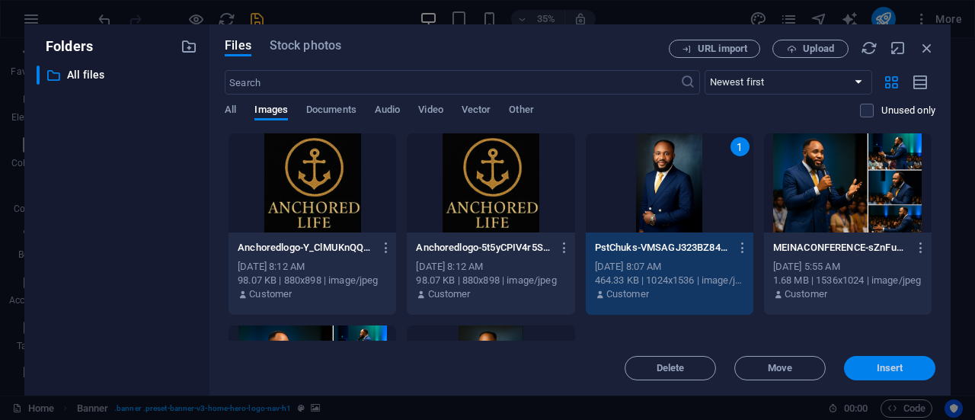
drag, startPoint x: 897, startPoint y: 360, endPoint x: 665, endPoint y: 380, distance: 232.5
click at [897, 360] on button "Insert" at bounding box center [889, 368] width 91 height 24
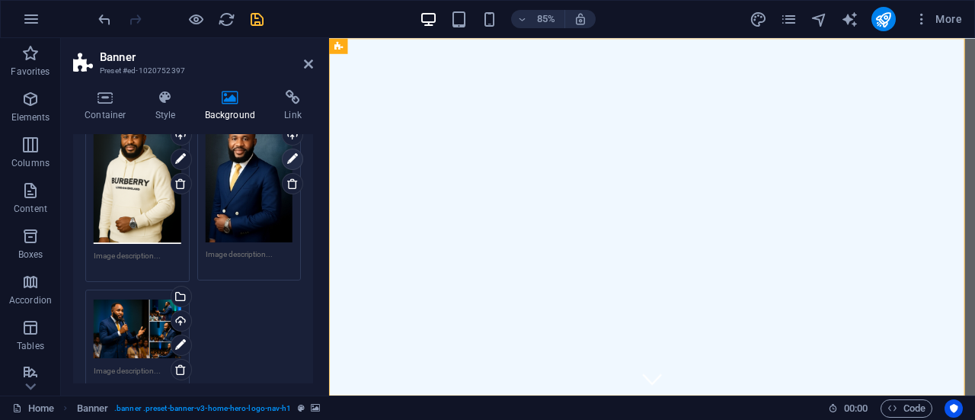
click at [291, 160] on icon at bounding box center [292, 159] width 11 height 18
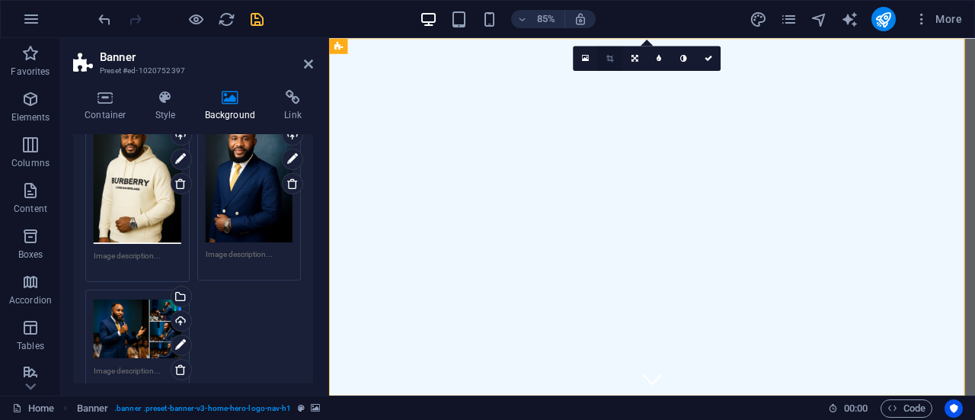
click at [612, 56] on icon at bounding box center [609, 58] width 7 height 8
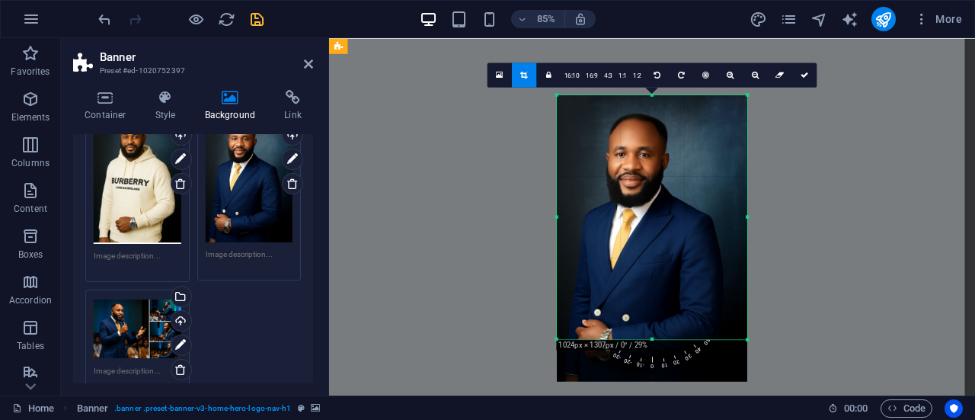
drag, startPoint x: 654, startPoint y: 359, endPoint x: 658, endPoint y: 309, distance: 49.7
click at [658, 309] on div "180 170 160 150 140 130 120 110 100 90 80 70 60 50 40 30 20 10 0 -10 -20 -30 -4…" at bounding box center [652, 216] width 190 height 244
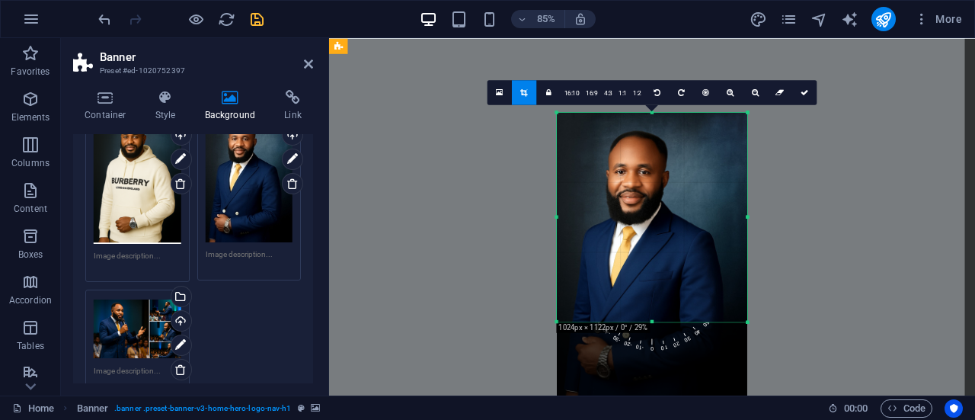
drag, startPoint x: 654, startPoint y: 339, endPoint x: 661, endPoint y: 298, distance: 41.8
click at [661, 298] on div "180 170 160 150 140 130 120 110 100 90 80 70 60 50 40 30 20 10 0 -10 -20 -30 -4…" at bounding box center [652, 216] width 190 height 209
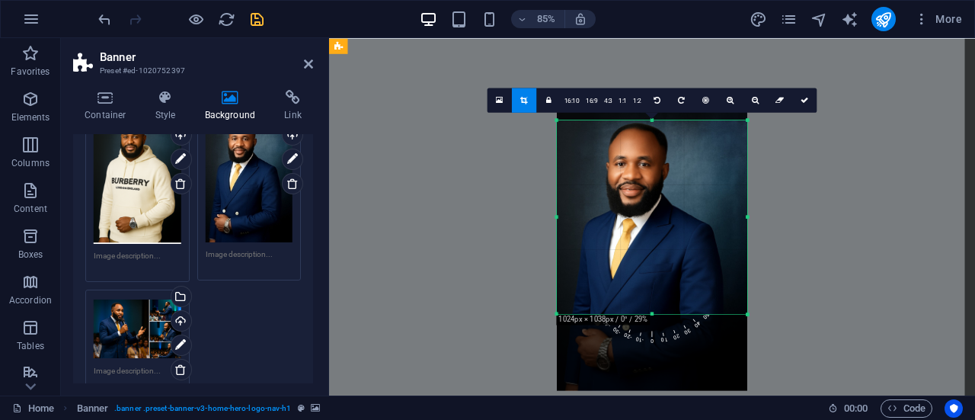
drag, startPoint x: 652, startPoint y: 112, endPoint x: 641, endPoint y: 130, distance: 21.6
click at [641, 130] on div "180 170 160 150 140 130 120 110 100 90 80 70 60 50 40 30 20 10 0 -10 -20 -30 -4…" at bounding box center [652, 217] width 190 height 194
click at [805, 98] on icon at bounding box center [805, 100] width 8 height 8
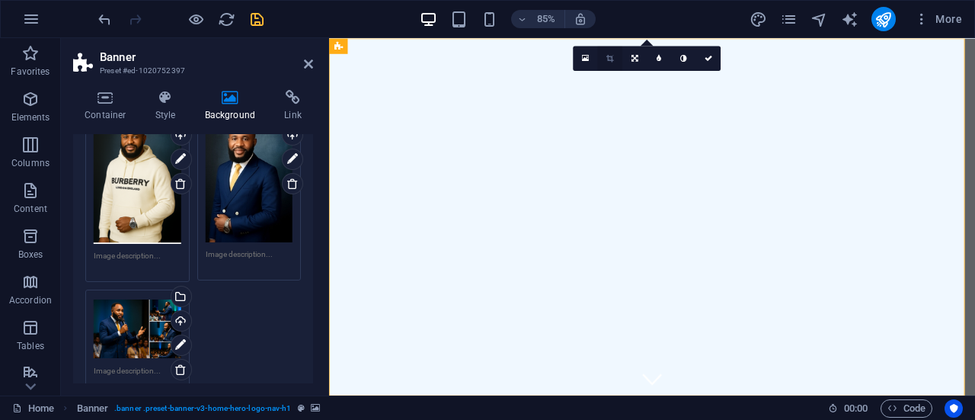
click at [608, 54] on icon at bounding box center [609, 58] width 7 height 8
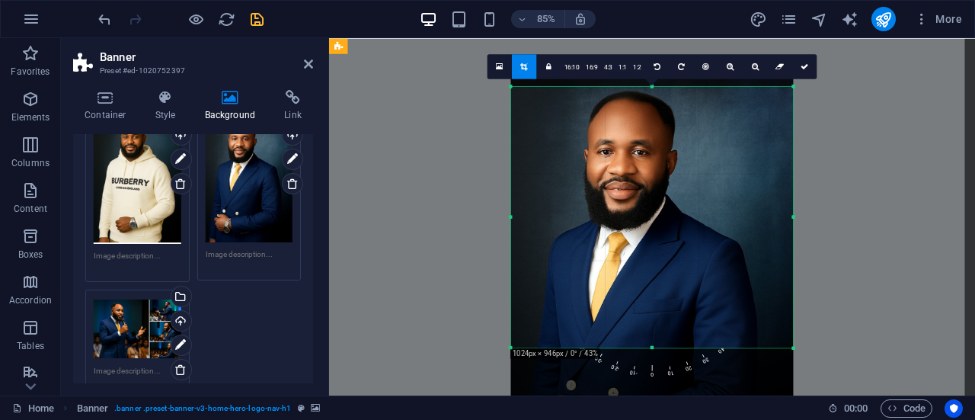
drag, startPoint x: 652, startPoint y: 360, endPoint x: 633, endPoint y: 330, distance: 35.3
click at [633, 330] on div "180 170 160 150 140 130 120 110 100 90 80 70 60 50 40 30 20 10 0 -10 -20 -30 -4…" at bounding box center [652, 216] width 283 height 261
click at [804, 66] on icon at bounding box center [805, 66] width 8 height 8
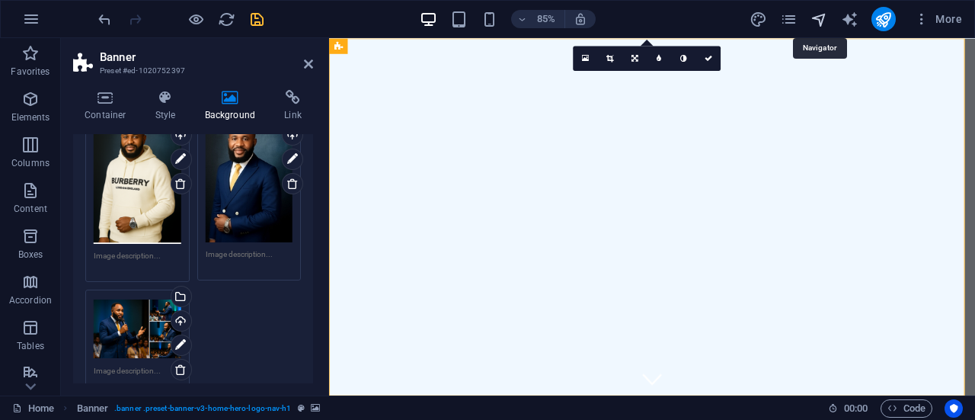
click at [818, 18] on icon "navigator" at bounding box center [820, 20] width 18 height 18
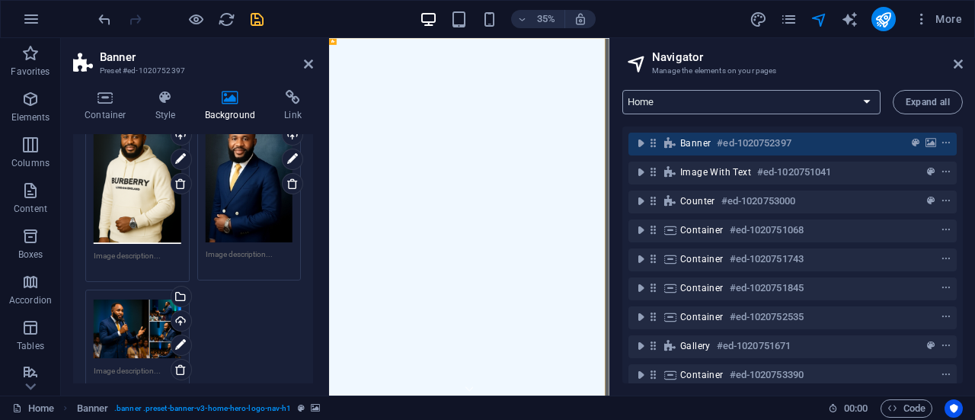
click at [833, 96] on select "Home Subpage Legal Notice Privacy New Collection: Single Page Layout Real Estat…" at bounding box center [751, 102] width 258 height 24
drag, startPoint x: 294, startPoint y: 677, endPoint x: 817, endPoint y: 54, distance: 812.8
click at [817, 54] on h2 "Navigator" at bounding box center [807, 57] width 311 height 14
click at [254, 18] on icon "save" at bounding box center [257, 20] width 18 height 18
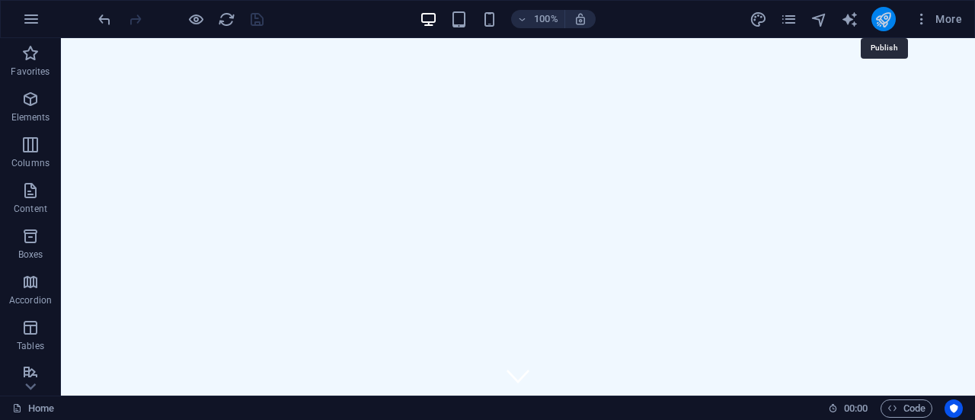
click at [888, 14] on icon "publish" at bounding box center [884, 20] width 18 height 18
